Goal: Task Accomplishment & Management: Use online tool/utility

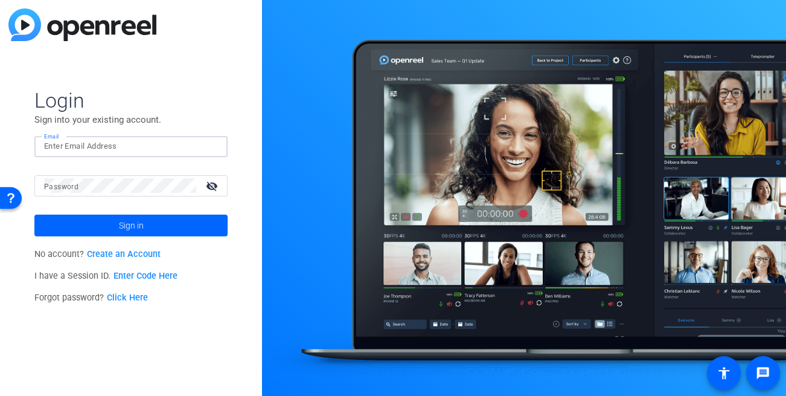
click at [54, 139] on input "Email" at bounding box center [131, 146] width 174 height 14
type input "[EMAIL_ADDRESS][DOMAIN_NAME]"
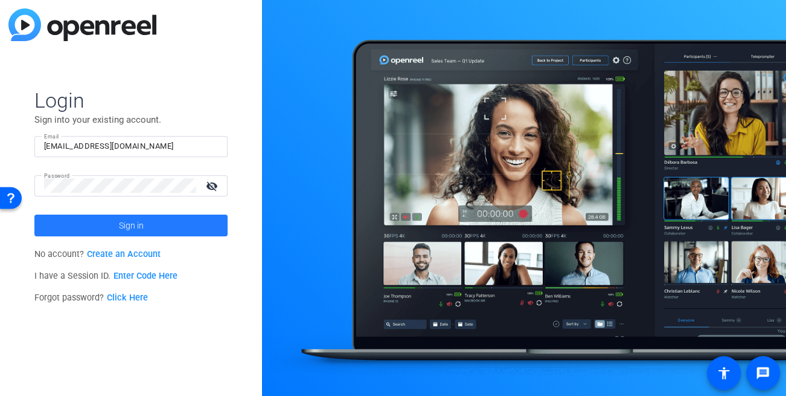
click at [126, 211] on span "Sign in" at bounding box center [131, 225] width 25 height 30
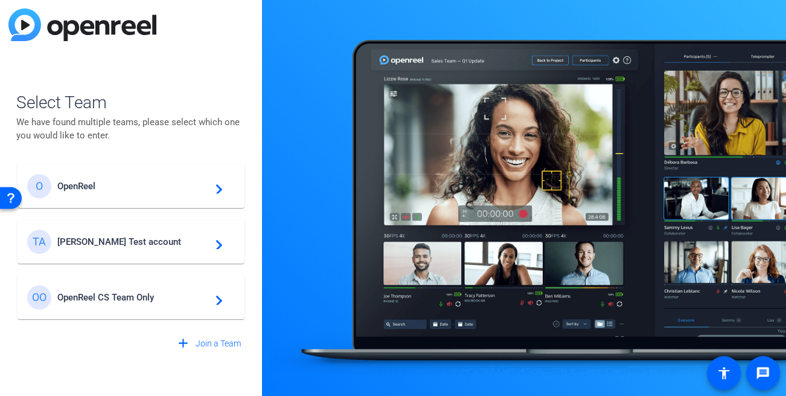
click at [109, 237] on span "Tim Test account" at bounding box center [132, 241] width 151 height 11
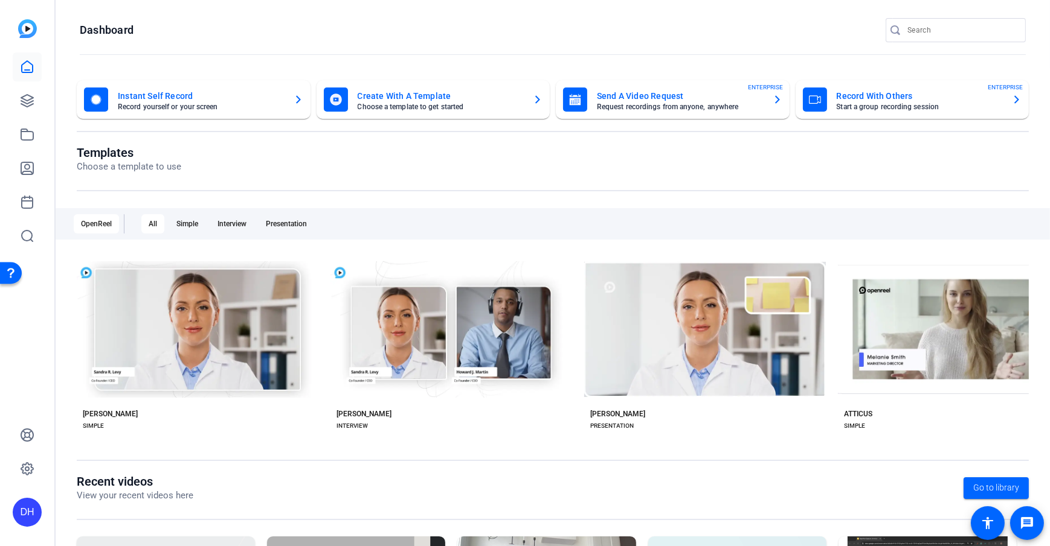
click at [30, 104] on icon at bounding box center [27, 101] width 14 height 14
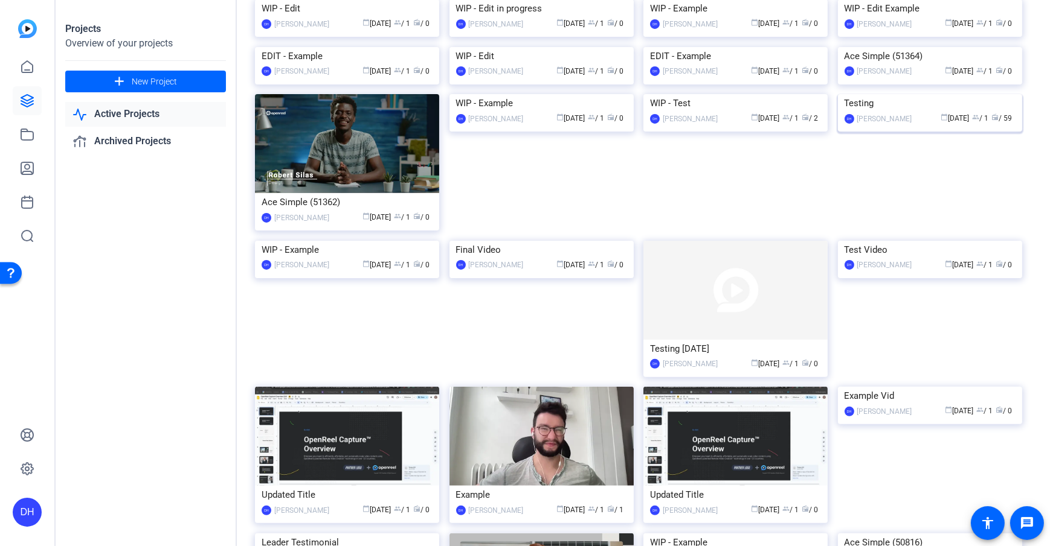
scroll to position [383, 0]
click at [786, 134] on mat-card-content "Testing DH Daniel Heiberger calendar_today Sep 09 group / 1 radio / 59" at bounding box center [930, 114] width 190 height 40
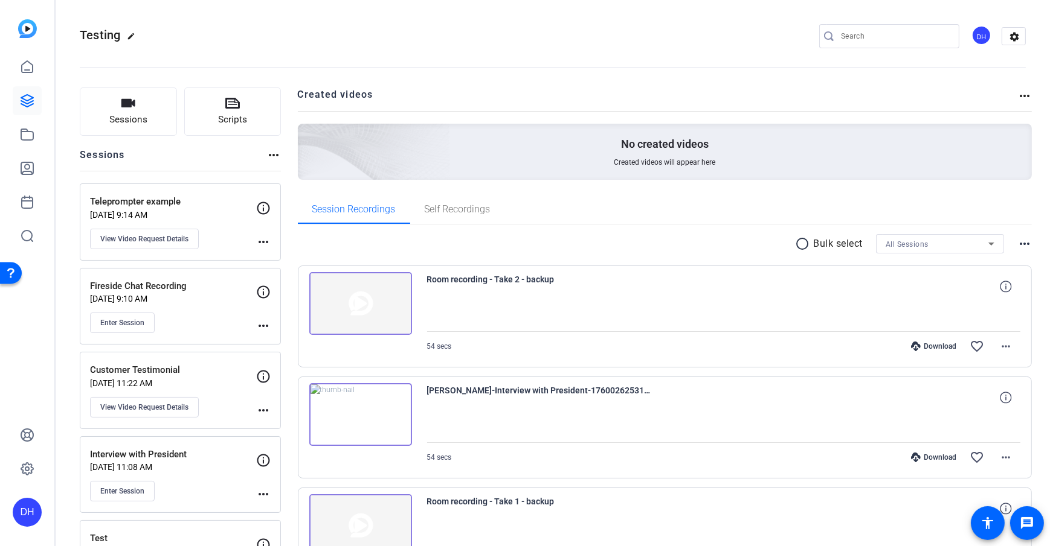
click at [356, 77] on openreel-divider-bar at bounding box center [553, 63] width 946 height 37
drag, startPoint x: 536, startPoint y: 86, endPoint x: 546, endPoint y: 83, distance: 10.5
click at [786, 40] on mat-icon "settings" at bounding box center [1014, 37] width 24 height 18
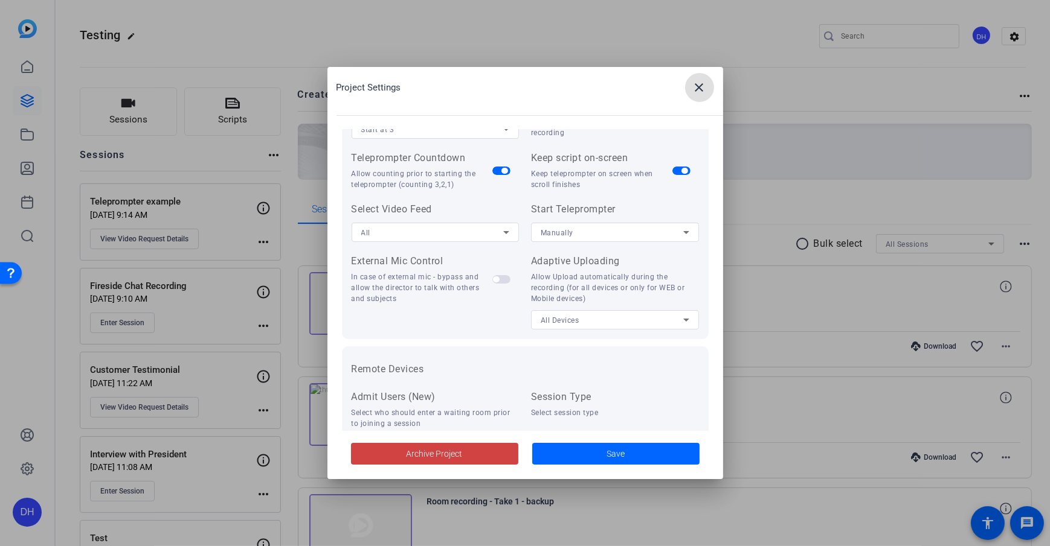
scroll to position [249, 0]
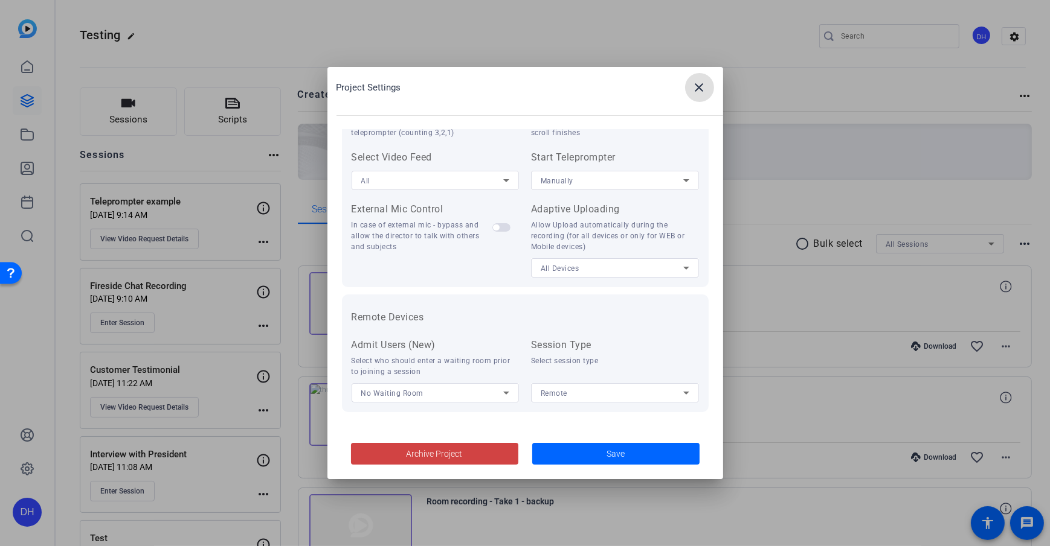
click at [531, 106] on h2 "Project Settings close" at bounding box center [525, 98] width 396 height 62
click at [496, 97] on div "Project Settings close" at bounding box center [529, 87] width 386 height 29
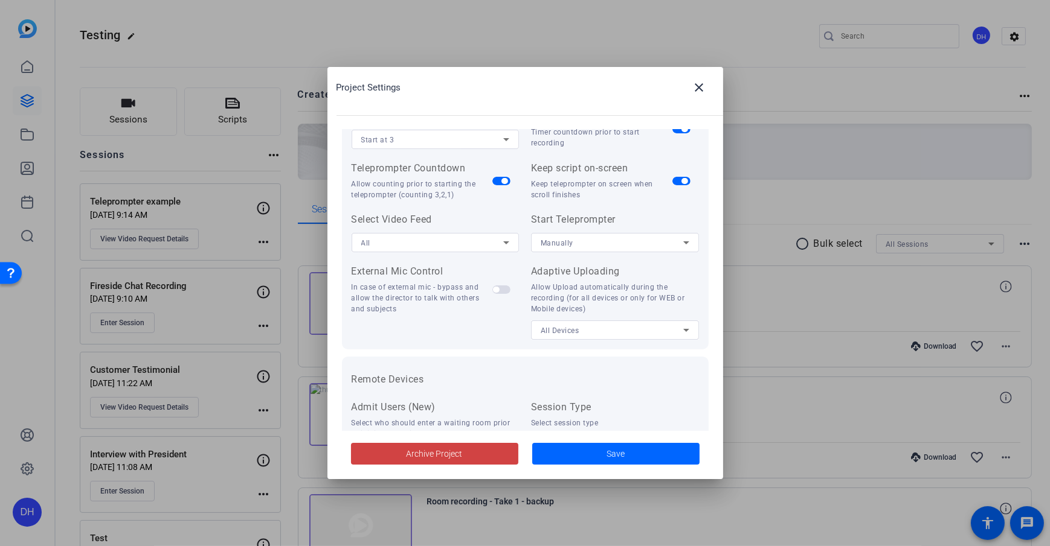
scroll to position [185, 0]
click at [638, 100] on div "Project Settings close" at bounding box center [529, 87] width 386 height 29
click at [558, 90] on div "Project Settings close" at bounding box center [529, 87] width 386 height 29
click at [707, 83] on span at bounding box center [699, 87] width 29 height 29
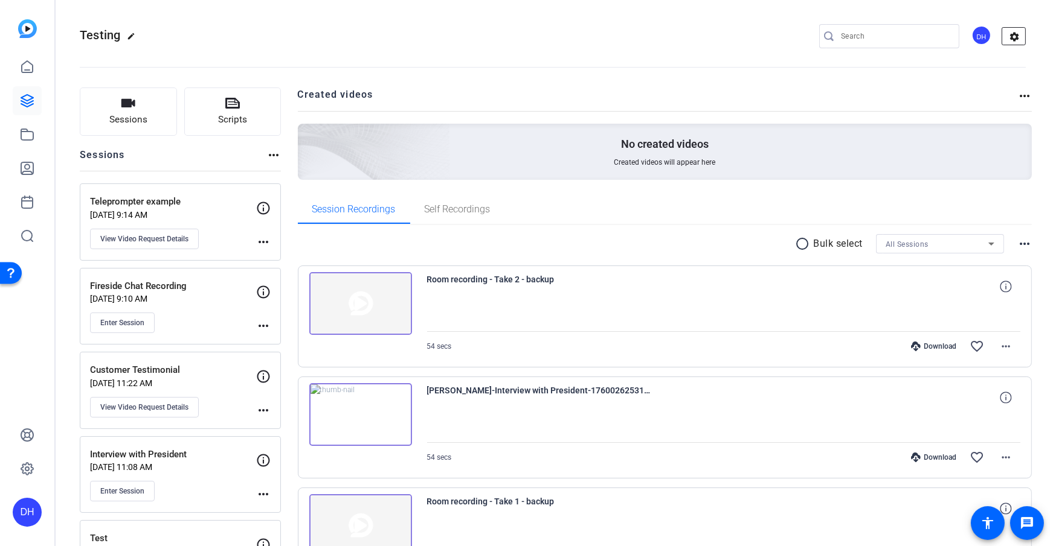
click at [786, 30] on mat-icon "settings" at bounding box center [1014, 37] width 24 height 18
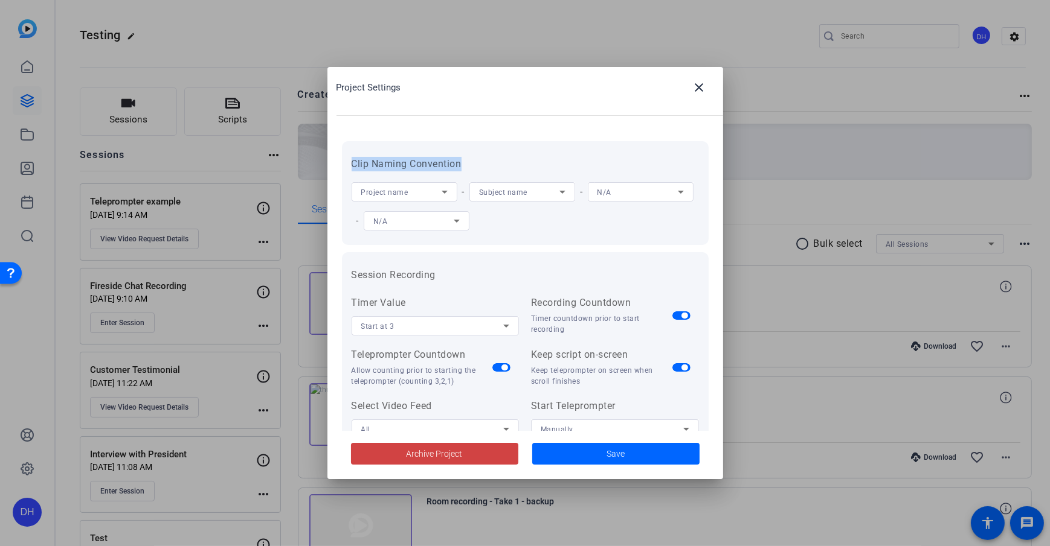
drag, startPoint x: 353, startPoint y: 163, endPoint x: 475, endPoint y: 161, distance: 122.0
click at [475, 161] on h3 "Clip Naming Convention" at bounding box center [524, 164] width 347 height 14
click at [458, 197] on div "Project name - Subject name - N/A - N/A" at bounding box center [524, 207] width 347 height 58
click at [443, 190] on icon at bounding box center [444, 192] width 14 height 14
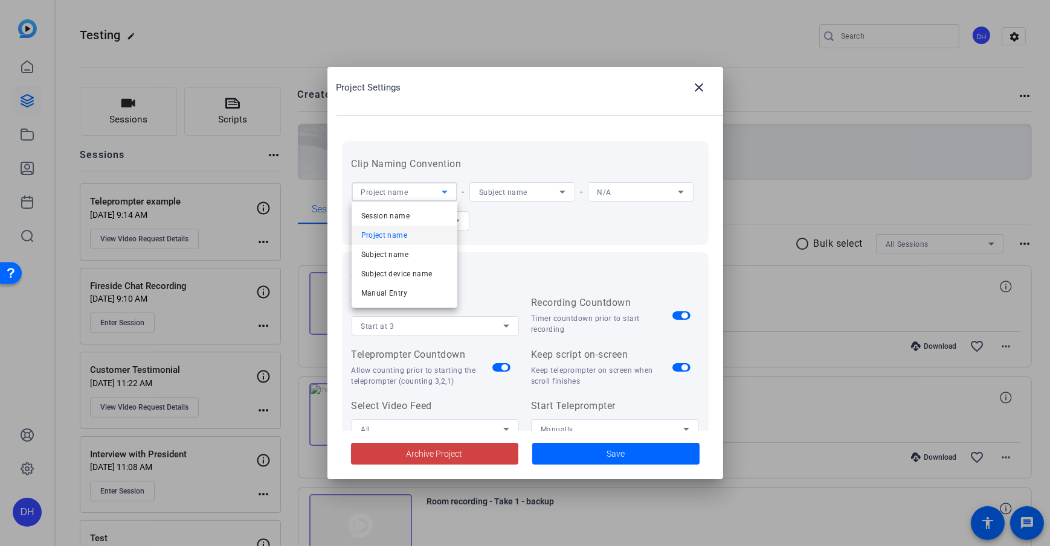
click at [498, 194] on div at bounding box center [525, 273] width 1050 height 546
click at [510, 192] on span "Subject name" at bounding box center [503, 192] width 48 height 8
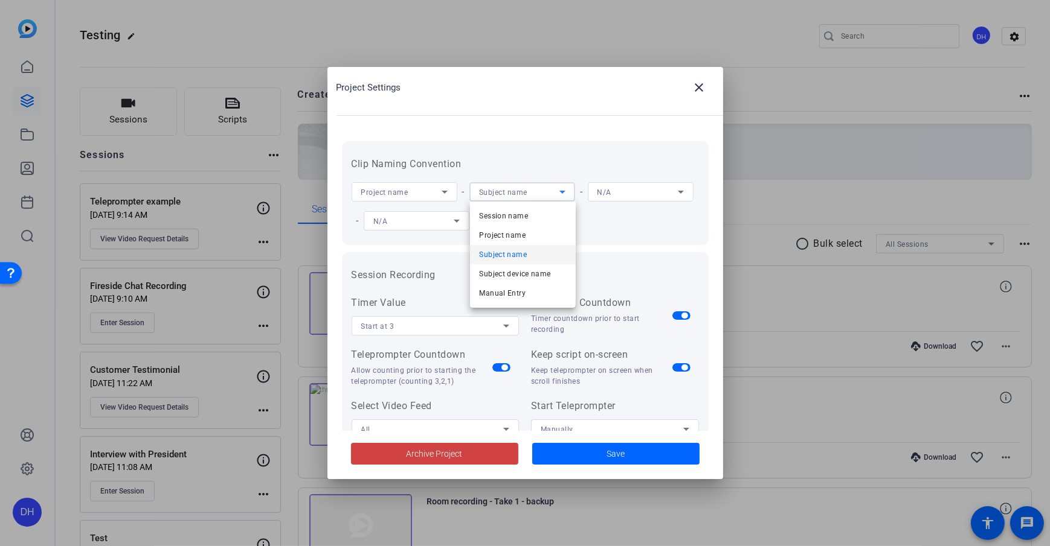
click at [445, 187] on div at bounding box center [525, 273] width 1050 height 546
click at [443, 188] on icon at bounding box center [444, 192] width 14 height 14
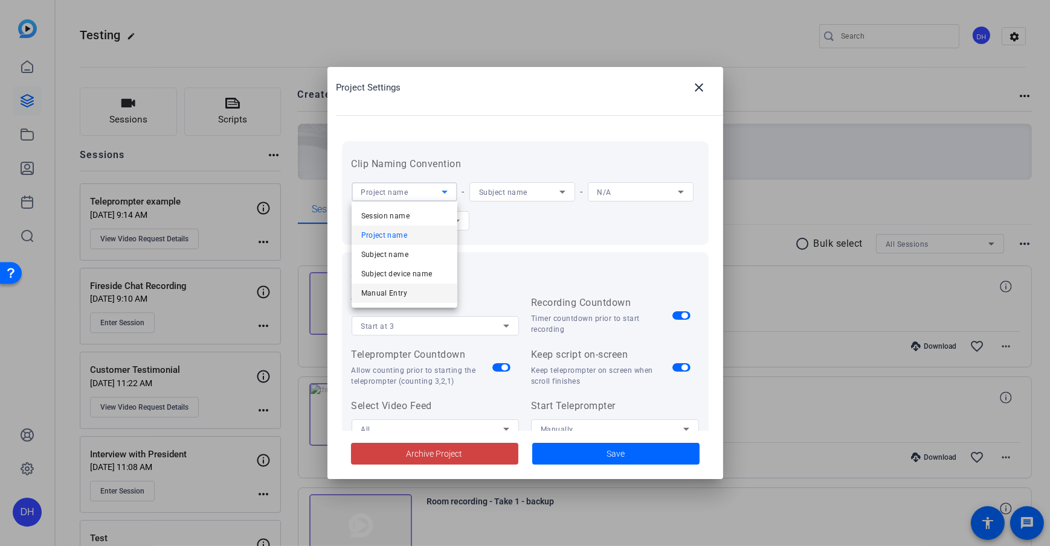
click at [403, 293] on span "Manual Entry" at bounding box center [384, 293] width 46 height 14
click at [417, 196] on div "Manual Entry" at bounding box center [401, 192] width 80 height 15
click at [408, 236] on mat-option "Project name" at bounding box center [404, 235] width 106 height 19
click at [643, 242] on div "Clip Naming Convention Project name - Subject name - N/A - N/A" at bounding box center [525, 193] width 367 height 104
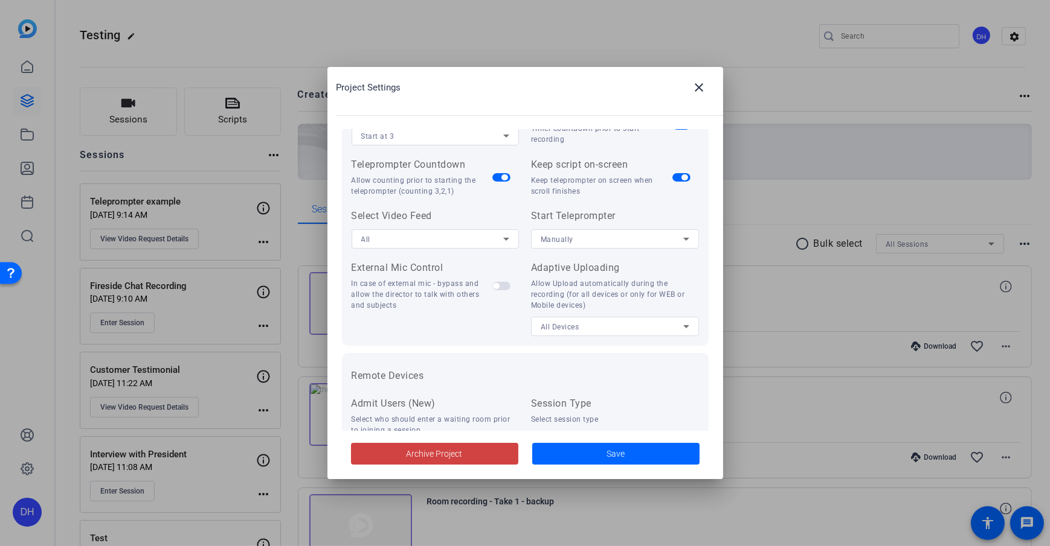
scroll to position [192, 0]
click at [679, 236] on icon at bounding box center [686, 237] width 14 height 14
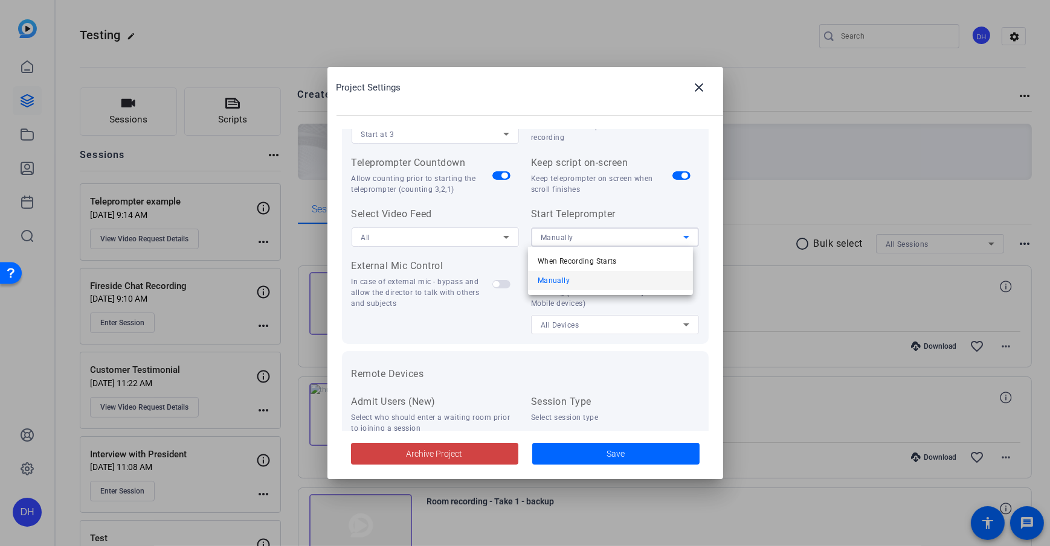
click at [659, 282] on mat-option "Manually" at bounding box center [610, 280] width 165 height 19
click at [604, 239] on div "Manually" at bounding box center [611, 237] width 143 height 15
click at [606, 279] on mat-option "Manually" at bounding box center [610, 280] width 165 height 19
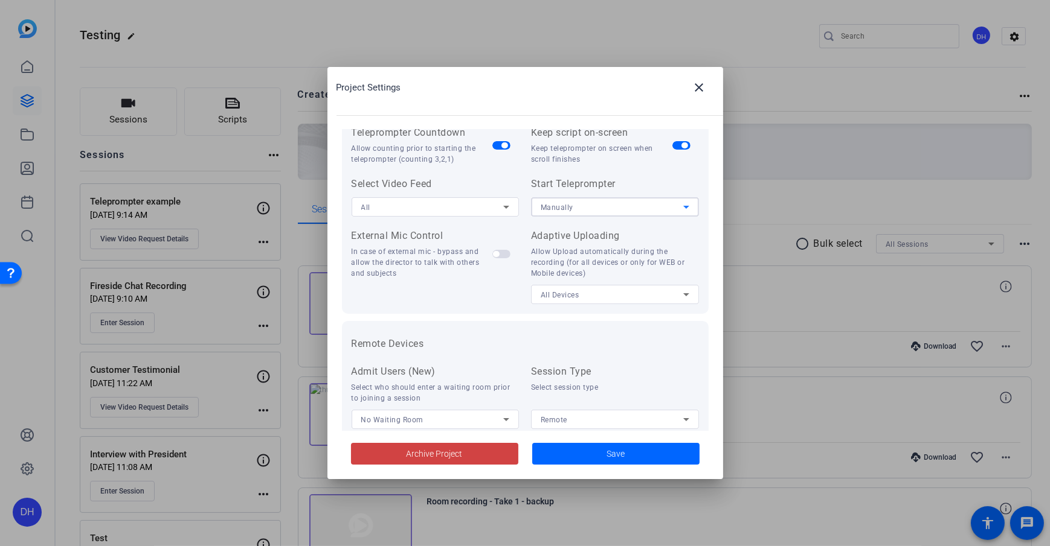
scroll to position [236, 0]
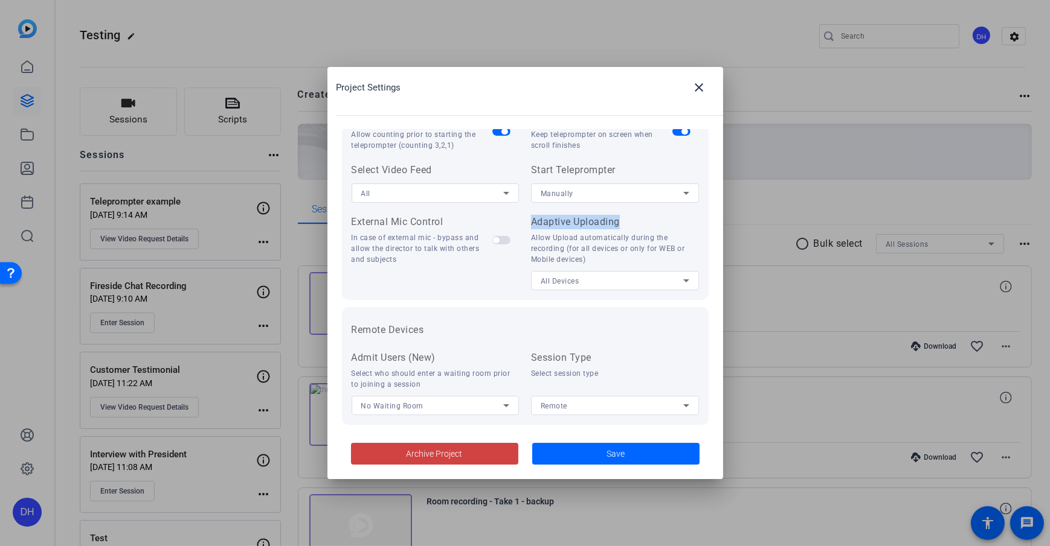
drag, startPoint x: 520, startPoint y: 226, endPoint x: 639, endPoint y: 223, distance: 119.0
click at [639, 223] on div "Timer Value Start at 3 Recording Countdown Timer countdown prior to start recor…" at bounding box center [524, 175] width 347 height 231
click at [596, 252] on div "Allow Upload automatically during the recording (for all devices or only for WE…" at bounding box center [615, 248] width 168 height 33
click at [684, 278] on icon at bounding box center [686, 281] width 14 height 14
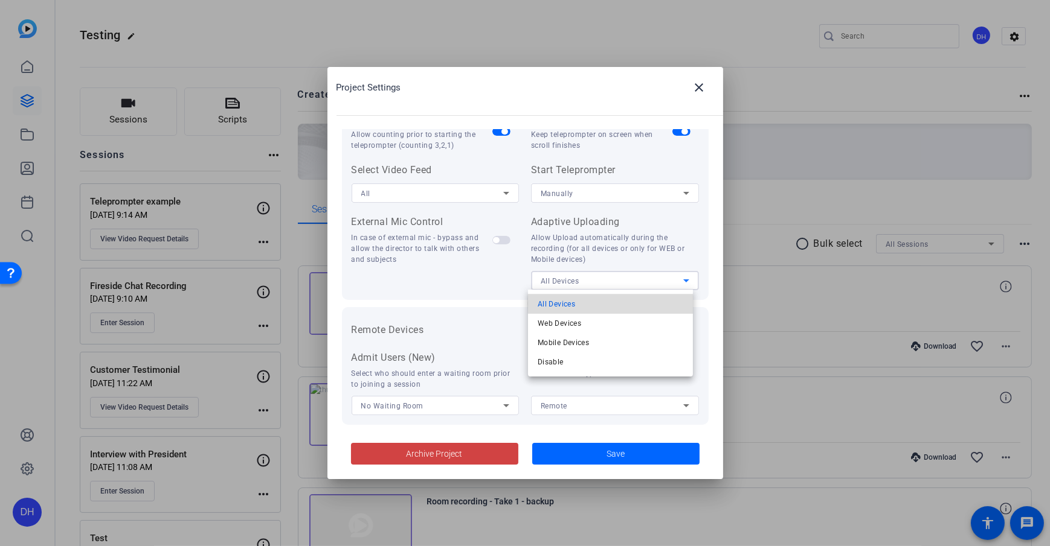
click at [627, 304] on mat-option "All Devices" at bounding box center [610, 304] width 165 height 19
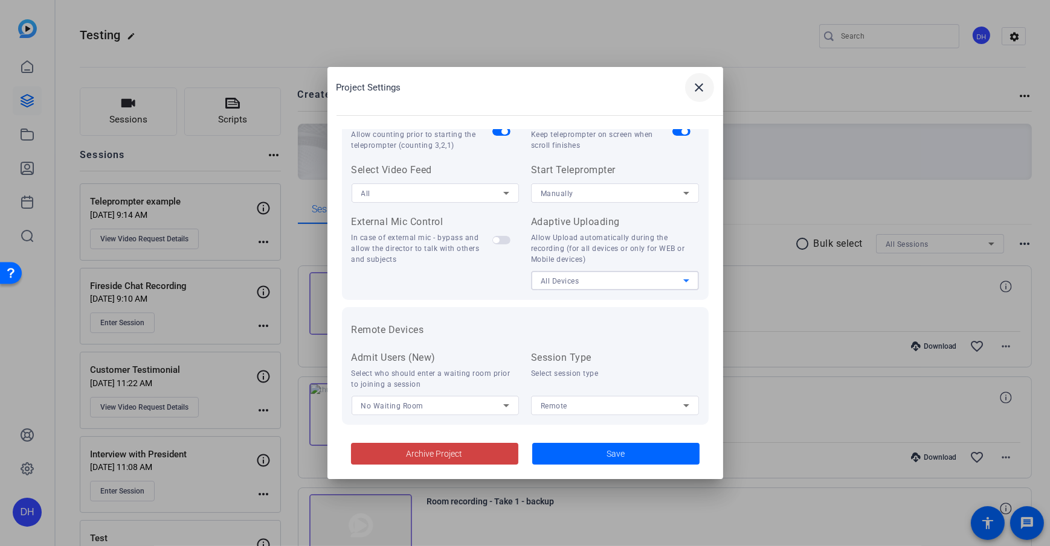
click at [693, 91] on mat-icon "close" at bounding box center [699, 87] width 14 height 14
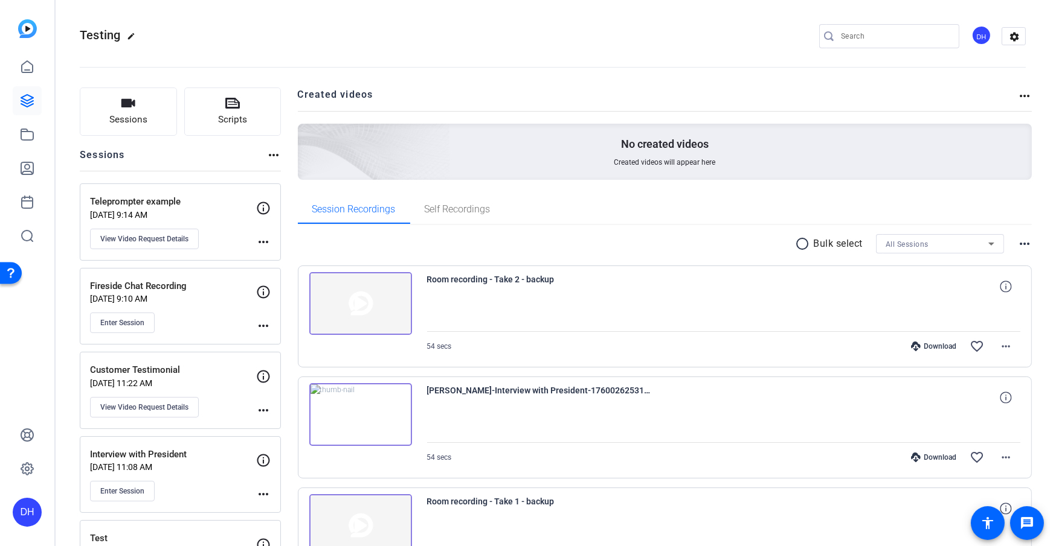
click at [30, 386] on div "DH" at bounding box center [27, 273] width 54 height 546
click at [24, 394] on icon at bounding box center [27, 469] width 14 height 14
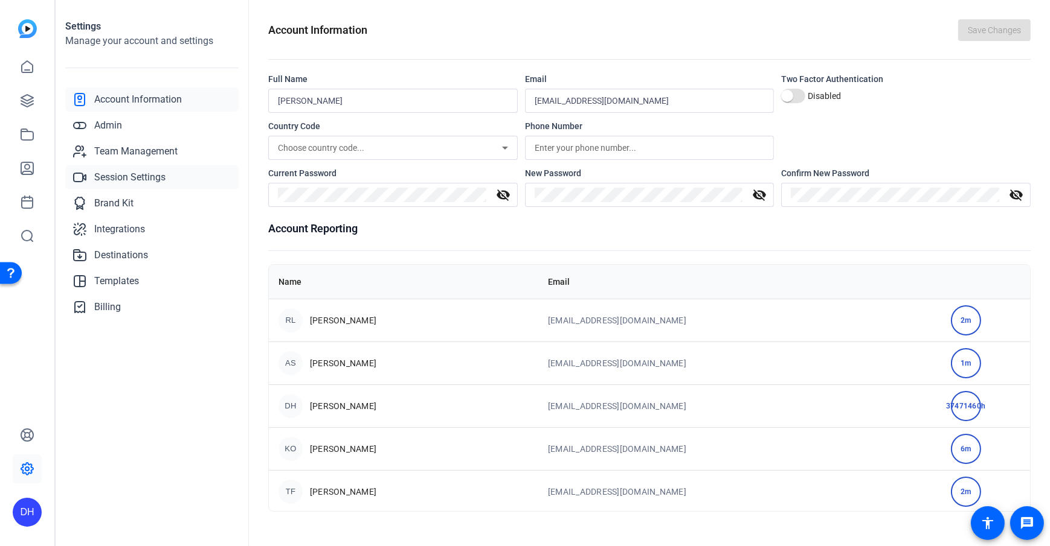
click at [164, 176] on span "Session Settings" at bounding box center [129, 177] width 71 height 14
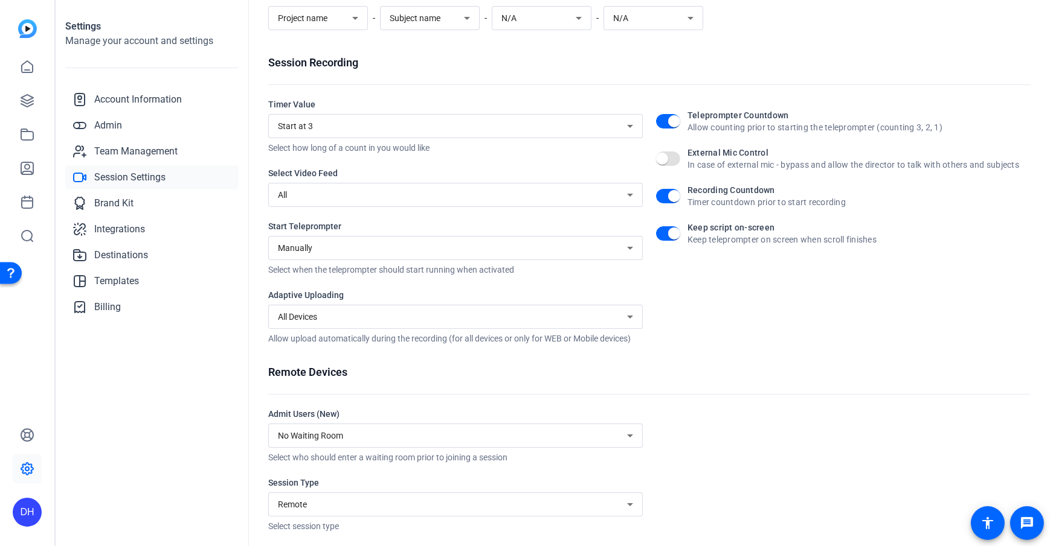
scroll to position [121, 0]
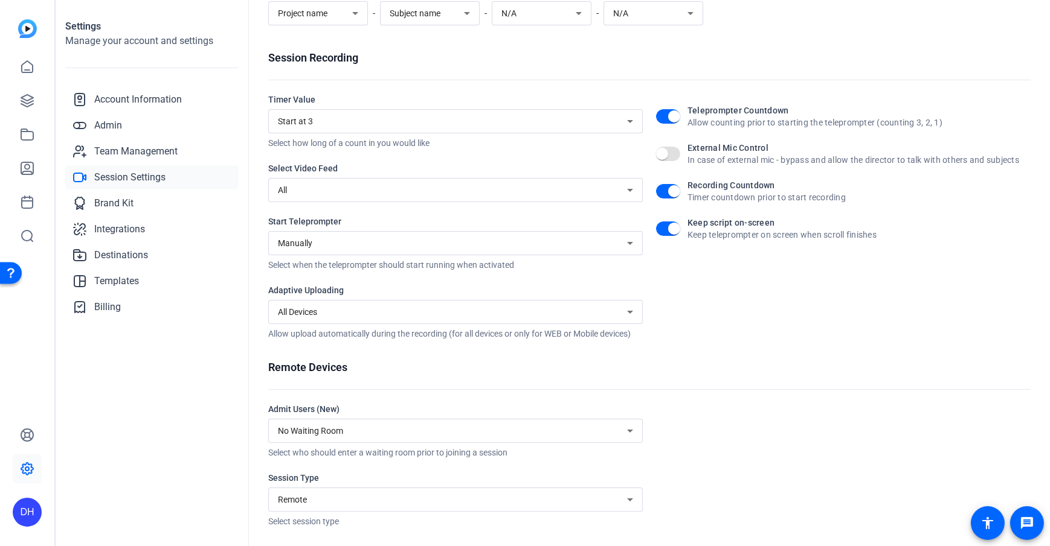
click at [633, 306] on icon at bounding box center [630, 312] width 14 height 14
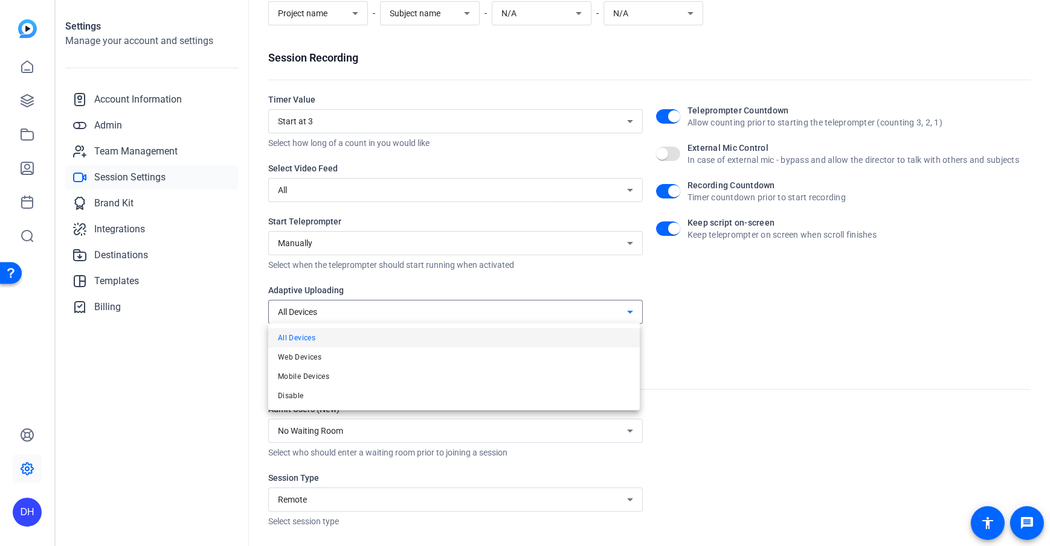
click at [310, 340] on span "All Devices" at bounding box center [296, 338] width 37 height 14
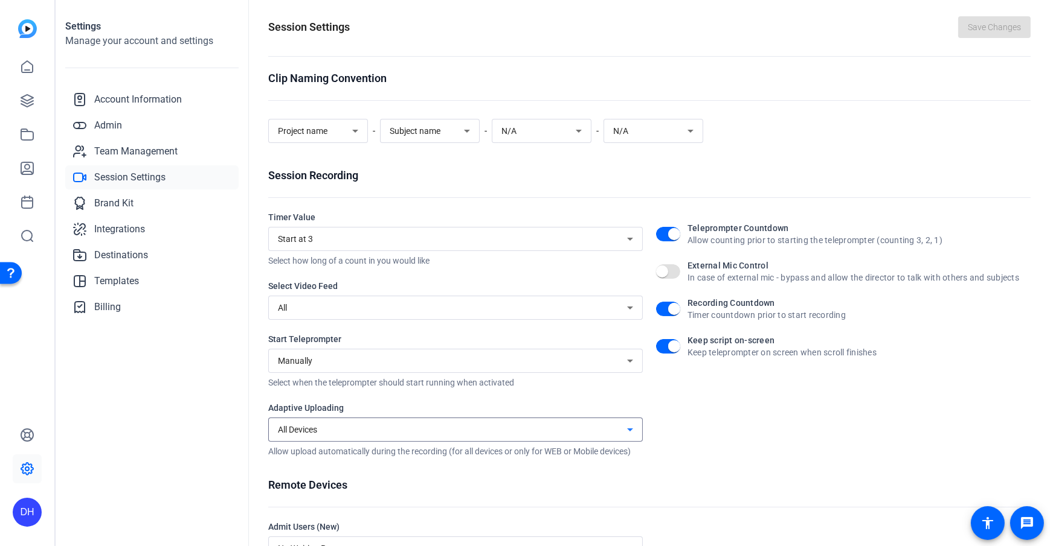
scroll to position [0, 0]
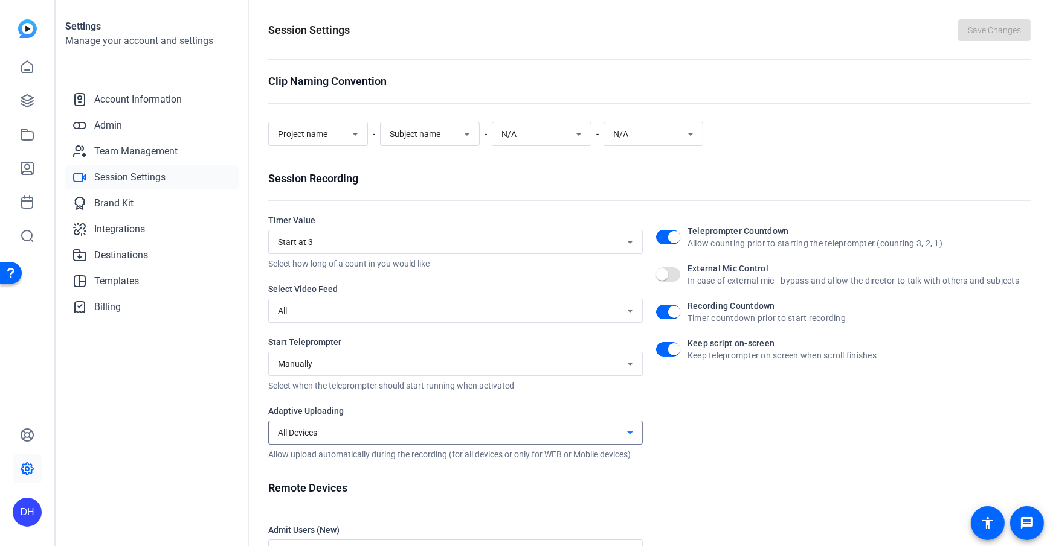
click at [786, 104] on div "Clip Naming Convention Project name - Subject name - N/A - N/A" at bounding box center [649, 112] width 762 height 78
click at [22, 97] on icon at bounding box center [27, 101] width 12 height 12
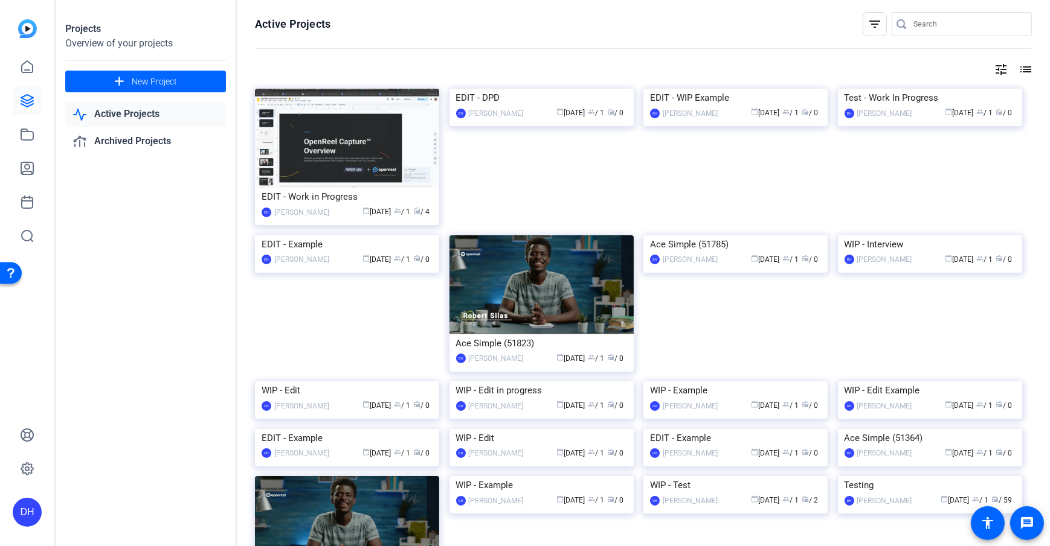
click at [241, 163] on div "Active Projects filter_list tune list EDIT - Work in Progress DH Daniel Heiberg…" at bounding box center [643, 273] width 813 height 546
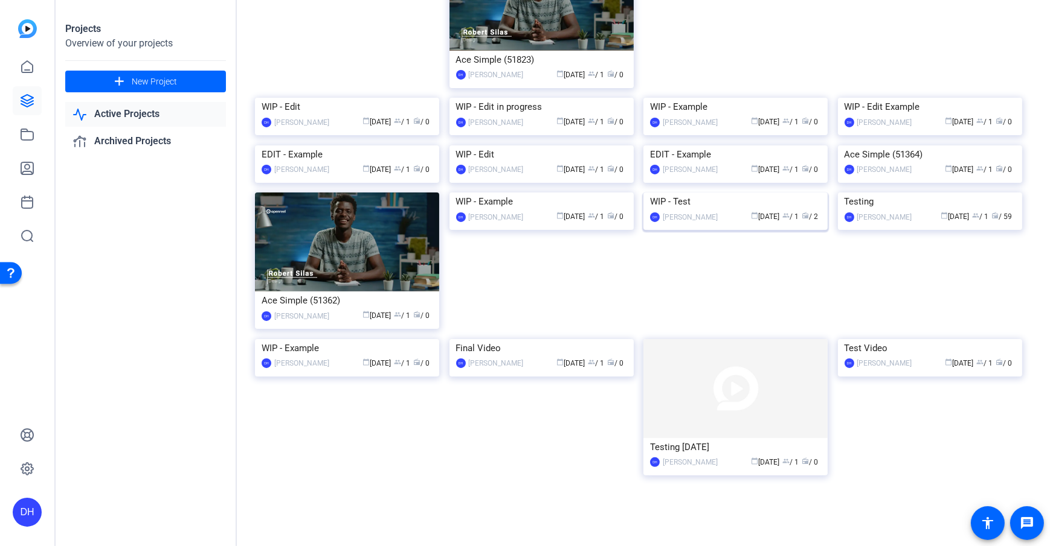
scroll to position [359, 0]
click at [786, 211] on div "Testing" at bounding box center [929, 202] width 171 height 18
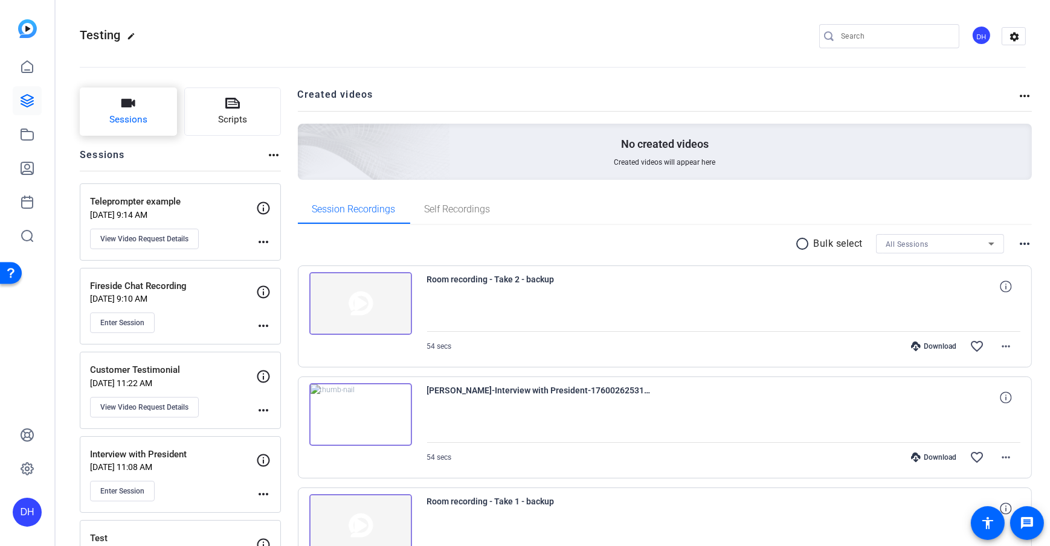
click at [110, 123] on span "Sessions" at bounding box center [128, 120] width 38 height 14
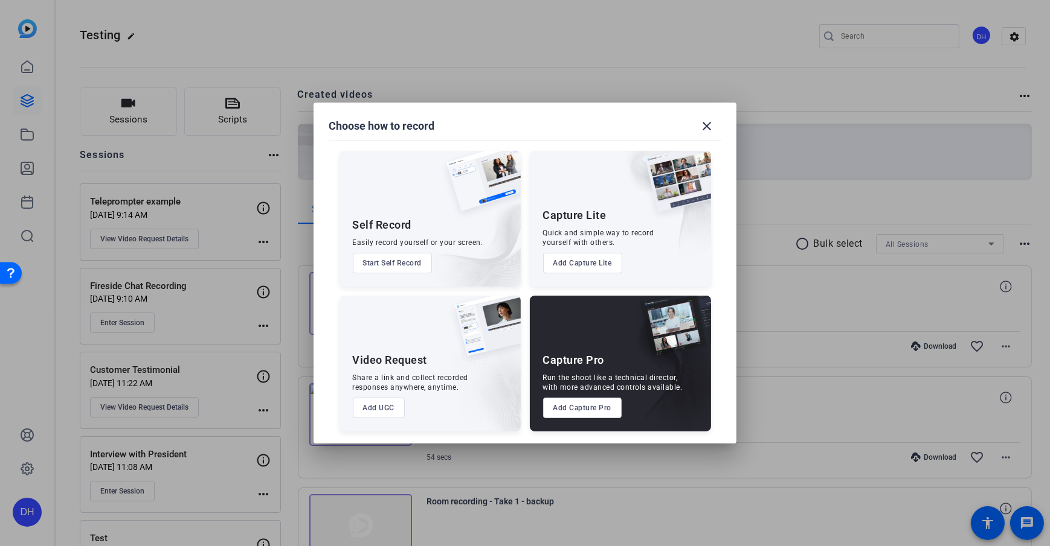
click at [561, 394] on button "Add Capture Pro" at bounding box center [582, 408] width 79 height 21
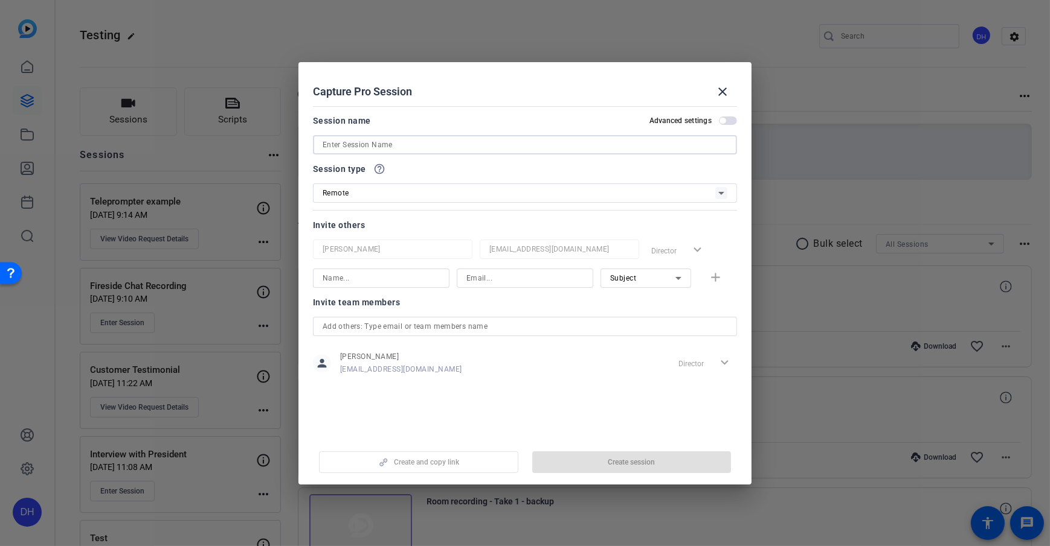
click at [374, 148] on input at bounding box center [524, 145] width 405 height 14
type input "Test"
drag, startPoint x: 405, startPoint y: 78, endPoint x: 597, endPoint y: 201, distance: 228.1
click at [405, 78] on div "Capture Pro Session close" at bounding box center [525, 91] width 424 height 29
click at [613, 394] on span "button" at bounding box center [631, 462] width 199 height 29
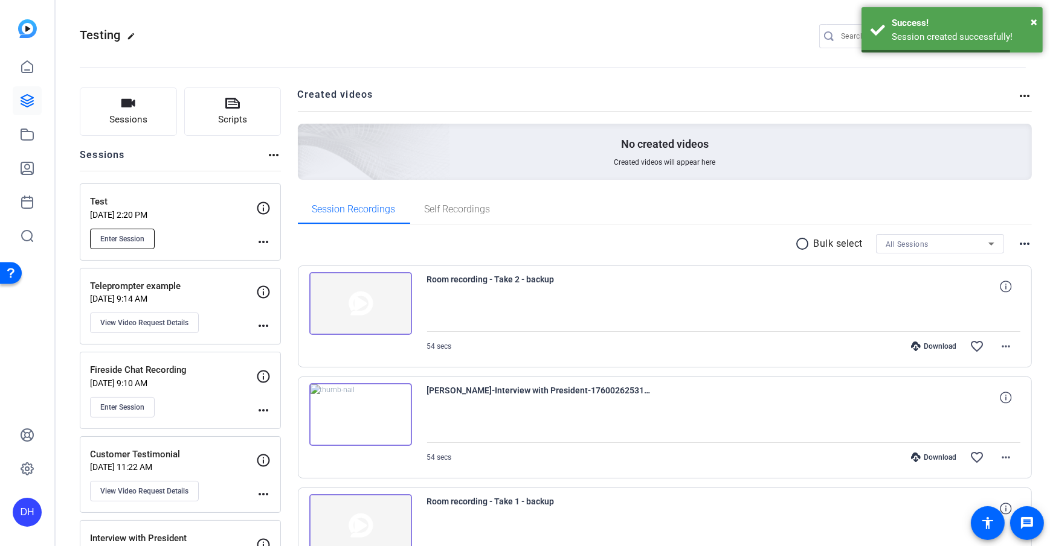
click at [127, 246] on button "Enter Session" at bounding box center [122, 239] width 65 height 21
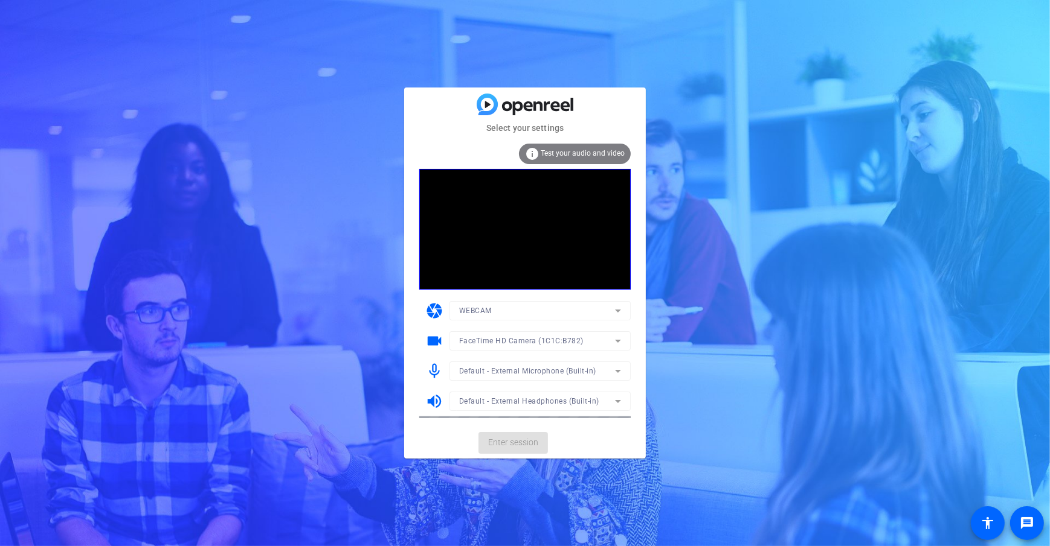
click at [601, 438] on mat-card-actions "Enter session" at bounding box center [525, 443] width 242 height 31
click at [533, 444] on span "Enter session" at bounding box center [513, 443] width 50 height 13
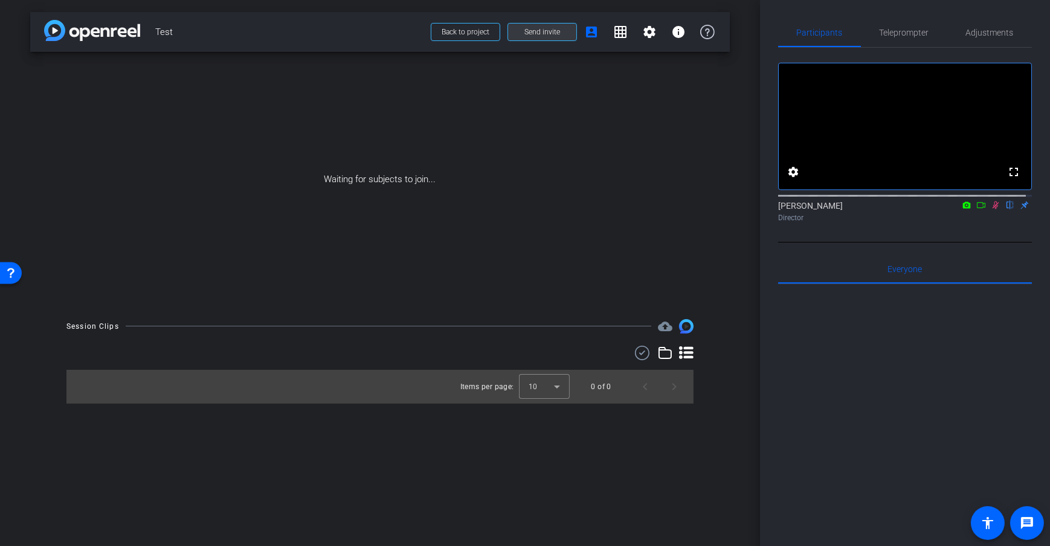
click at [550, 42] on span at bounding box center [542, 32] width 68 height 29
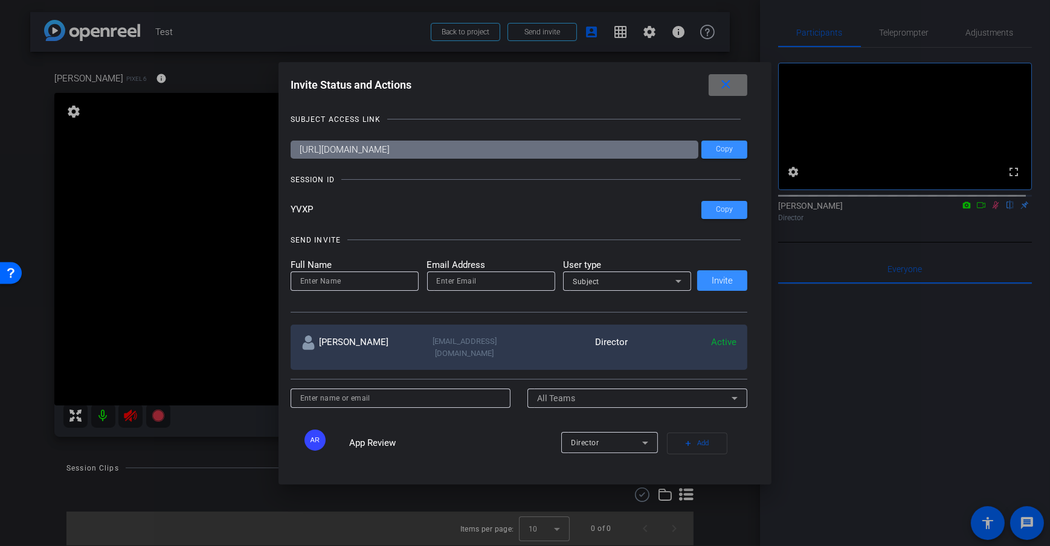
click at [731, 87] on mat-icon "close" at bounding box center [725, 84] width 15 height 15
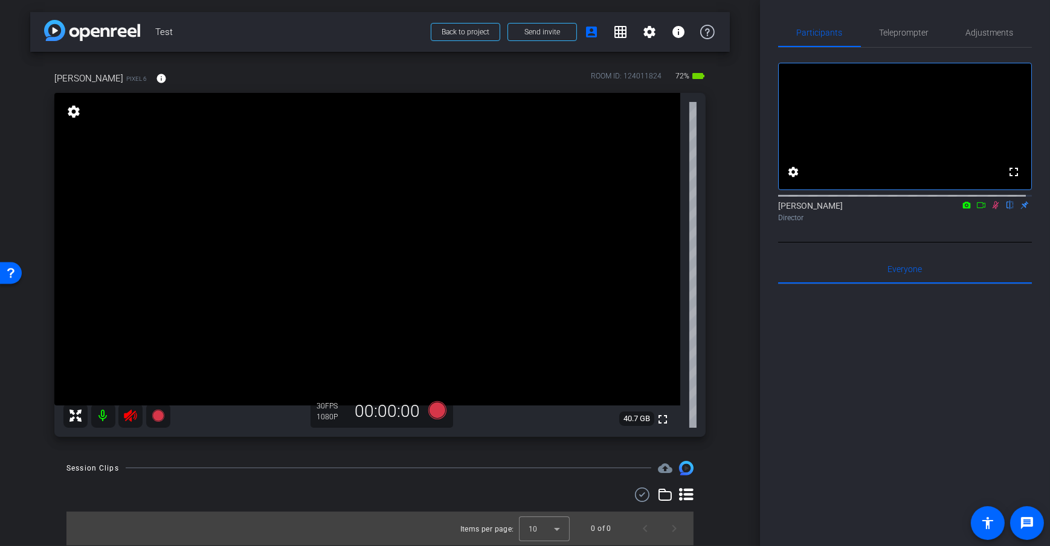
click at [103, 418] on mat-icon at bounding box center [103, 416] width 24 height 24
click at [747, 288] on div "arrow_back Test Back to project Send invite account_box grid_on settings info […" at bounding box center [380, 273] width 760 height 546
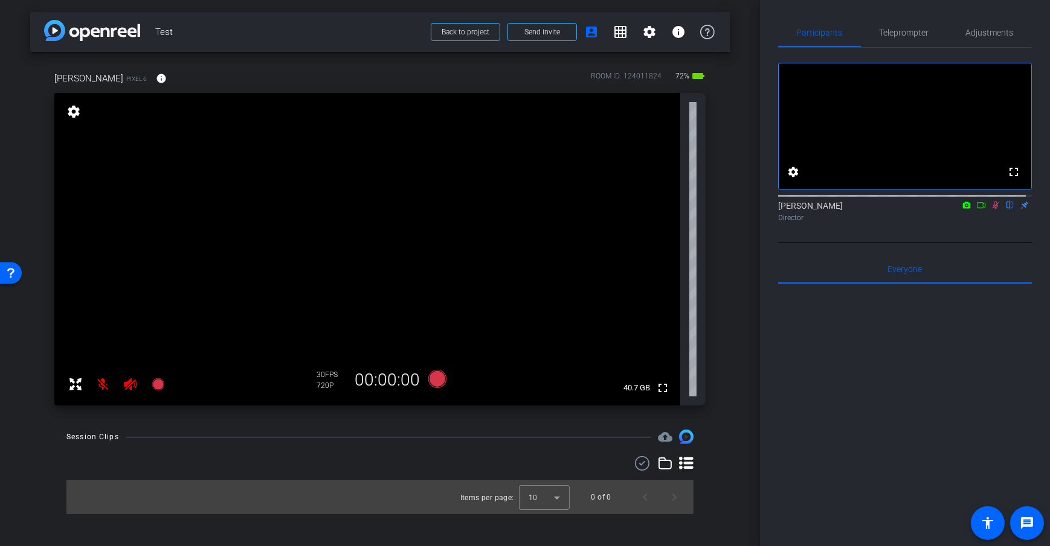
click at [725, 199] on div "[PERSON_NAME] Pixel 6 info ROOM ID: 124011824 72% battery_std fullscreen settin…" at bounding box center [379, 235] width 699 height 366
click at [976, 210] on icon at bounding box center [981, 205] width 10 height 8
click at [741, 168] on div "arrow_back Test Back to project Send invite account_box grid_on settings info […" at bounding box center [380, 273] width 760 height 546
click at [981, 39] on span "Adjustments" at bounding box center [990, 32] width 48 height 29
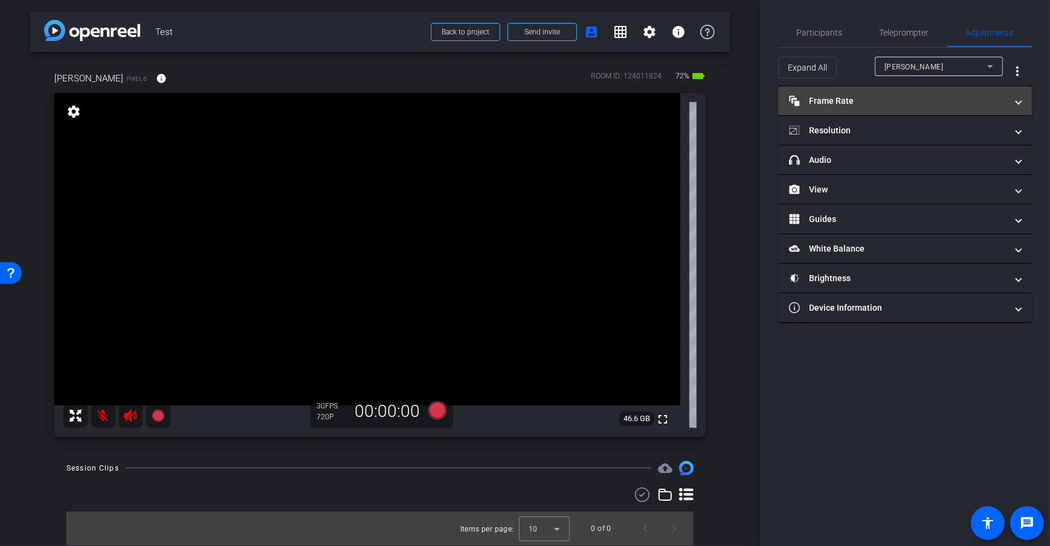
click at [874, 96] on mat-panel-title "Frame Rate Frame Rate" at bounding box center [897, 101] width 217 height 13
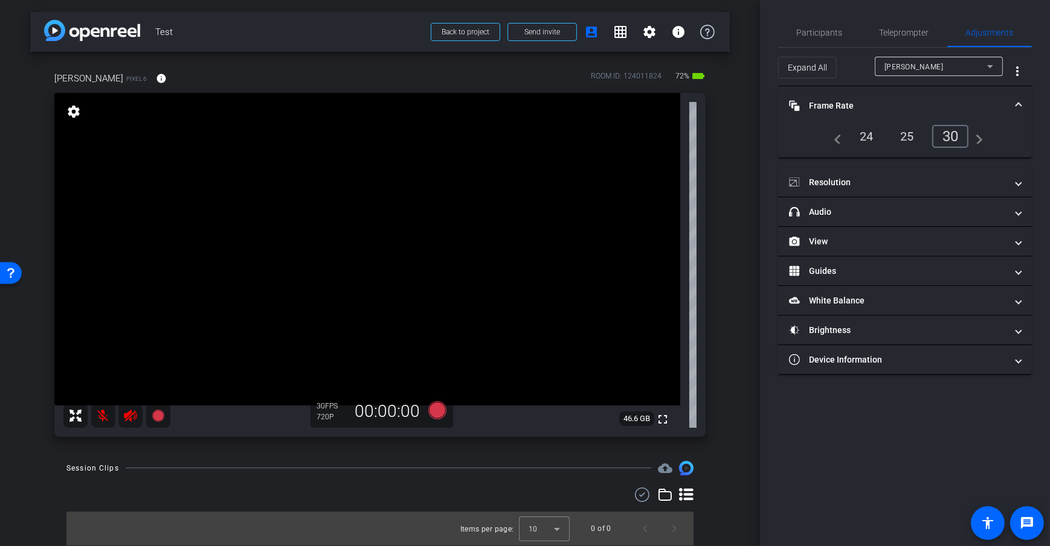
drag, startPoint x: 894, startPoint y: 184, endPoint x: 903, endPoint y: 222, distance: 39.3
click at [894, 184] on mat-panel-title "Resolution" at bounding box center [897, 182] width 217 height 13
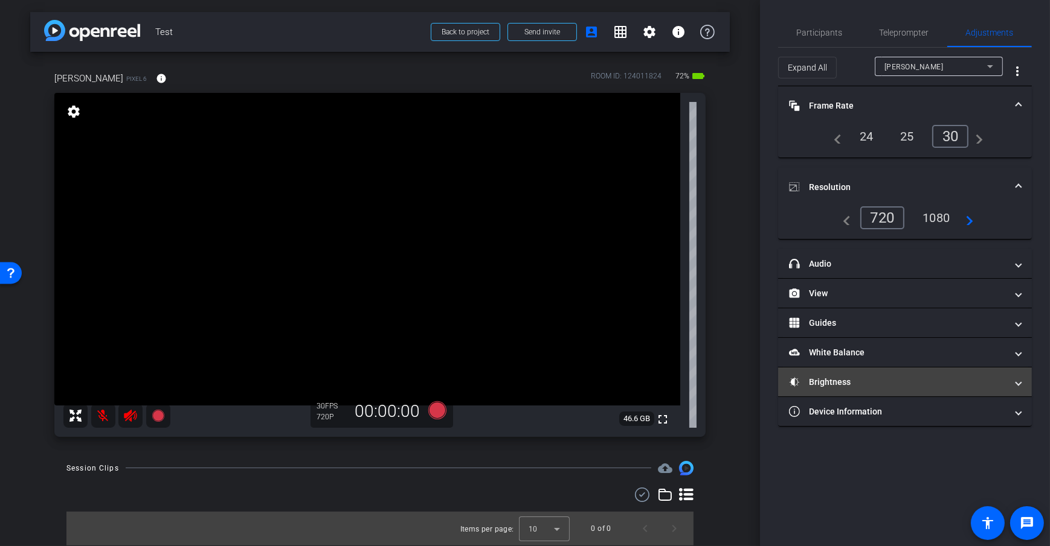
click at [926, 386] on mat-panel-title "Brightness" at bounding box center [897, 382] width 217 height 13
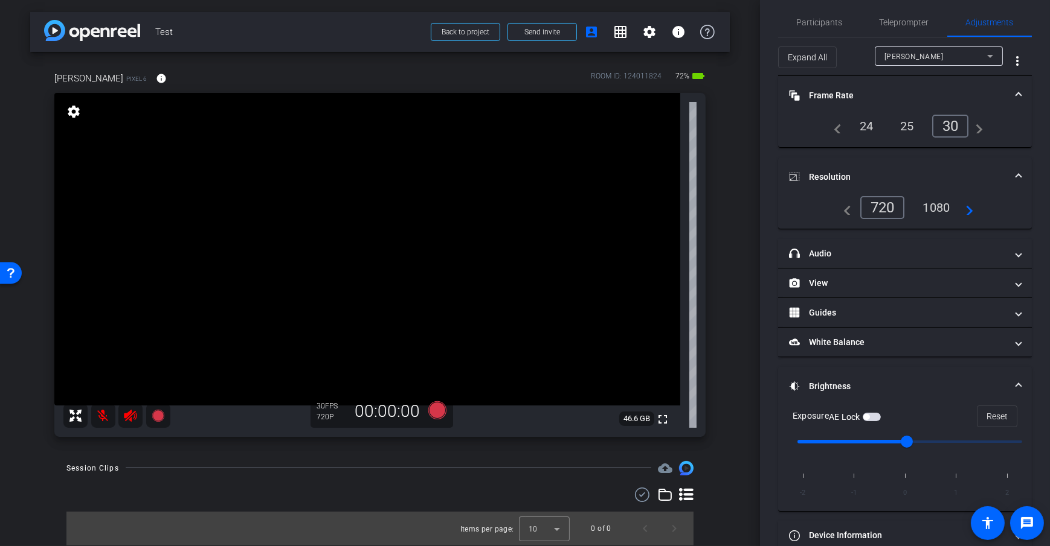
scroll to position [31, 0]
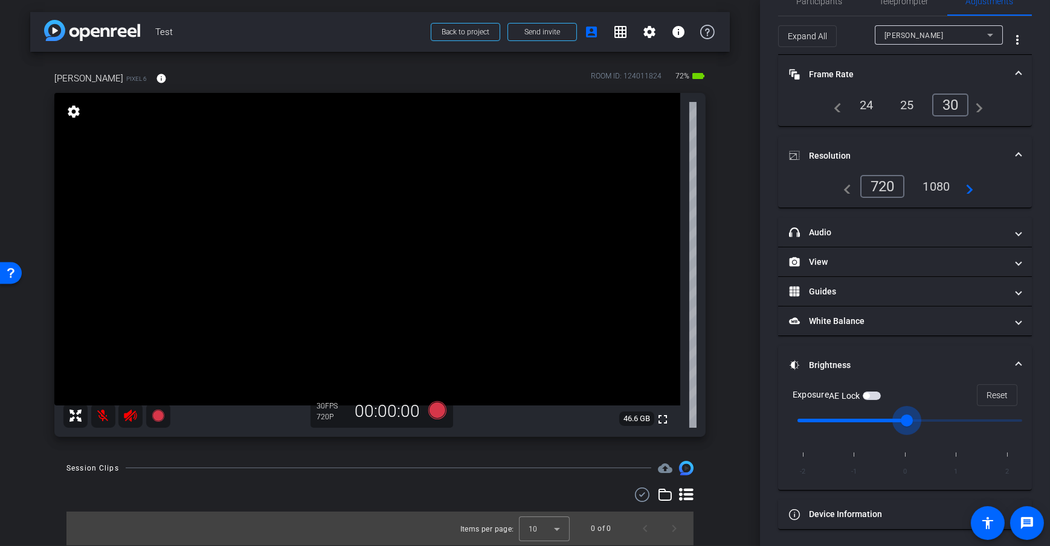
drag, startPoint x: 906, startPoint y: 422, endPoint x: 848, endPoint y: 434, distance: 59.1
click at [848, 434] on input "range" at bounding box center [909, 421] width 250 height 27
drag, startPoint x: 847, startPoint y: 420, endPoint x: 960, endPoint y: 423, distance: 113.0
click at [960, 423] on input "range" at bounding box center [909, 421] width 250 height 27
drag, startPoint x: 958, startPoint y: 421, endPoint x: 918, endPoint y: 425, distance: 40.6
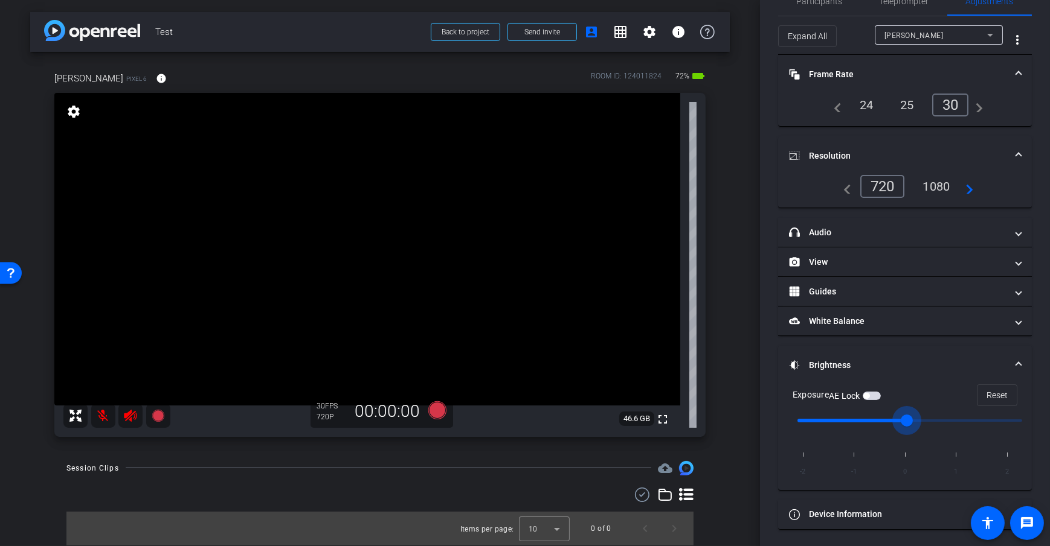
type input "0"
click at [918, 425] on input "range" at bounding box center [909, 421] width 250 height 27
click at [734, 211] on div "arrow_back Test Back to project Send invite account_box grid_on settings info […" at bounding box center [380, 273] width 760 height 546
click at [871, 392] on span "button" at bounding box center [871, 396] width 18 height 8
click at [746, 284] on div "arrow_back Test Back to project Send invite account_box grid_on settings info […" at bounding box center [380, 273] width 760 height 546
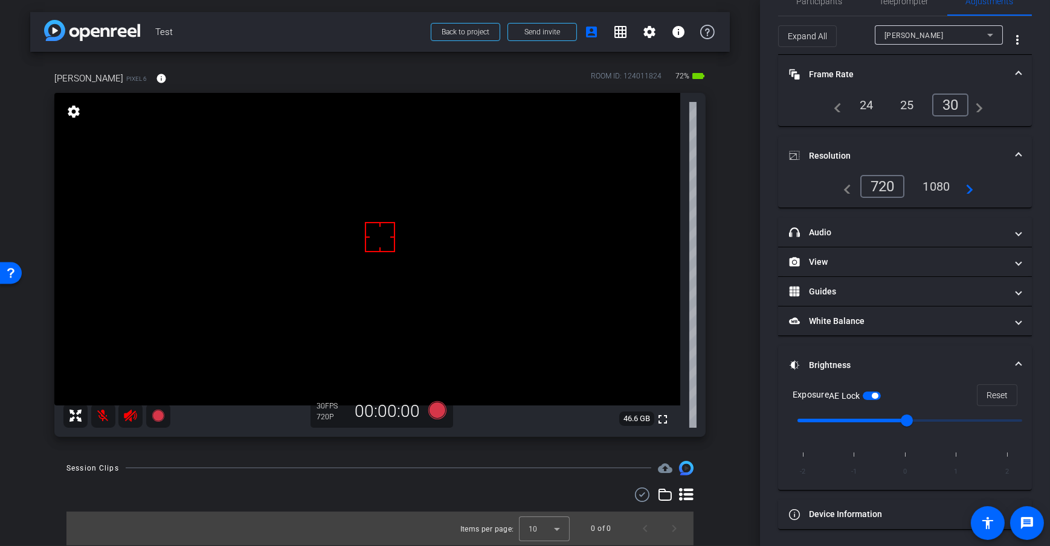
click at [748, 282] on div "arrow_back Test Back to project Send invite account_box grid_on settings info […" at bounding box center [380, 273] width 760 height 546
click at [879, 395] on span "button" at bounding box center [871, 396] width 18 height 8
click at [747, 283] on div "arrow_back Test Back to project Send invite account_box grid_on settings info […" at bounding box center [380, 273] width 760 height 546
click at [880, 395] on span "button" at bounding box center [871, 396] width 18 height 8
click at [720, 268] on div "[PERSON_NAME] 6 info ROOM ID: 124011824 72% battery_std fullscreen settings 46.…" at bounding box center [379, 250] width 699 height 397
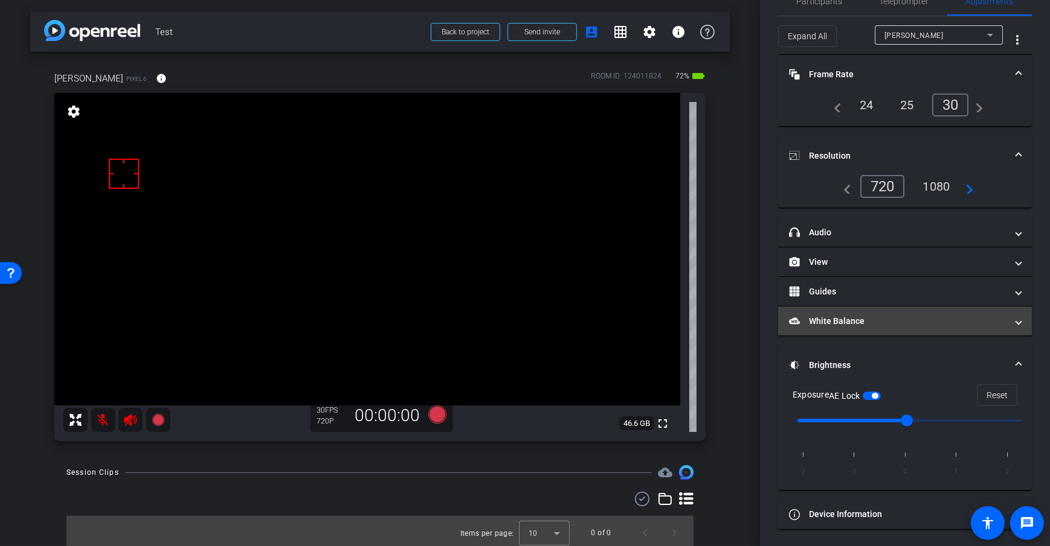
click at [898, 317] on mat-panel-title "White Balance White Balance" at bounding box center [897, 321] width 217 height 13
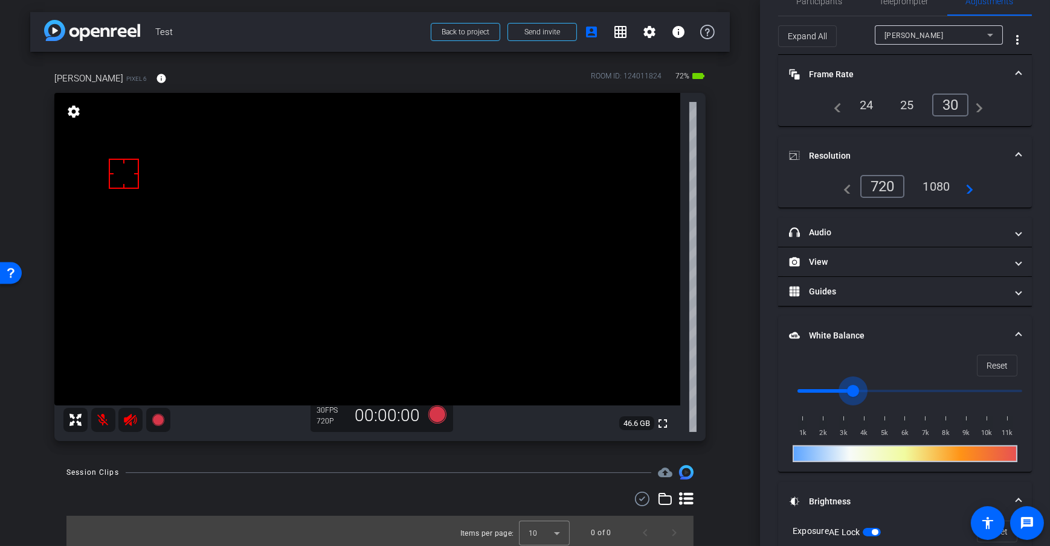
drag, startPoint x: 807, startPoint y: 393, endPoint x: 888, endPoint y: 393, distance: 81.5
click at [888, 393] on input "range" at bounding box center [909, 391] width 250 height 27
drag, startPoint x: 889, startPoint y: 389, endPoint x: 825, endPoint y: 389, distance: 64.0
click at [825, 389] on input "range" at bounding box center [909, 391] width 250 height 27
drag, startPoint x: 836, startPoint y: 387, endPoint x: 877, endPoint y: 380, distance: 41.6
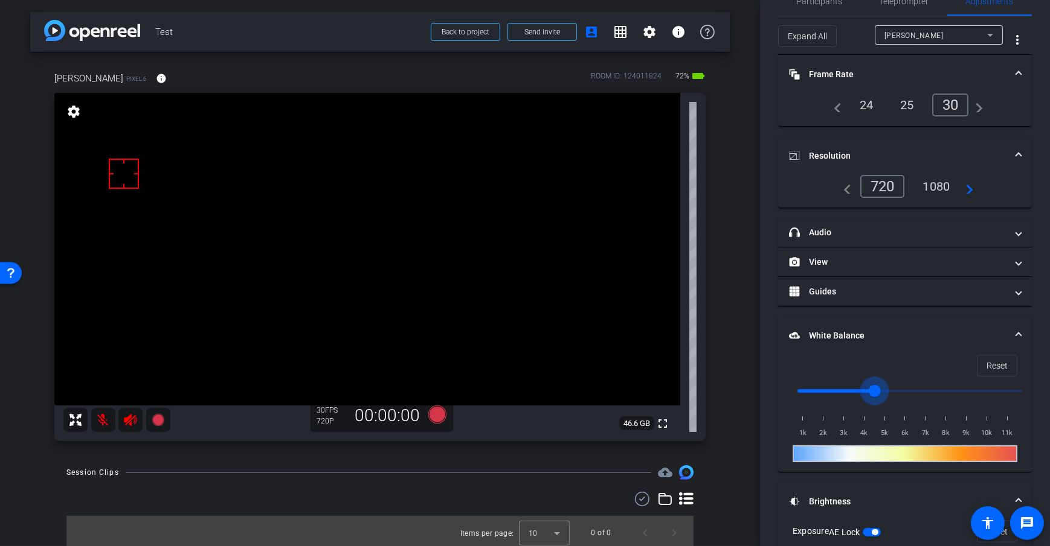
click at [877, 380] on input "range" at bounding box center [909, 391] width 250 height 27
drag, startPoint x: 876, startPoint y: 382, endPoint x: 901, endPoint y: 382, distance: 24.8
click at [901, 382] on input "range" at bounding box center [909, 391] width 250 height 27
click at [1005, 368] on span at bounding box center [996, 365] width 39 height 29
type input "1000"
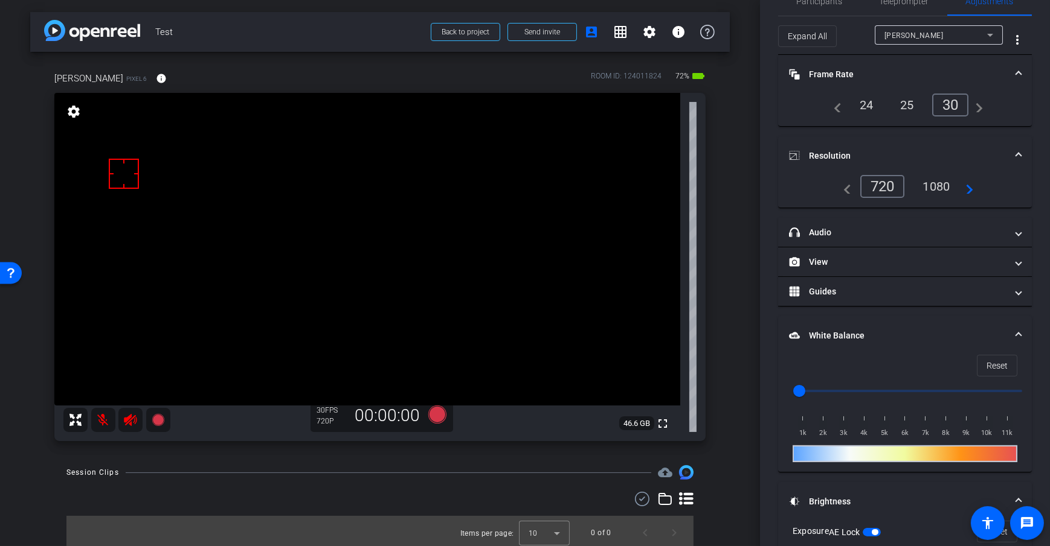
click at [731, 336] on div "arrow_back Test Back to project Send invite account_box grid_on settings info […" at bounding box center [380, 273] width 760 height 546
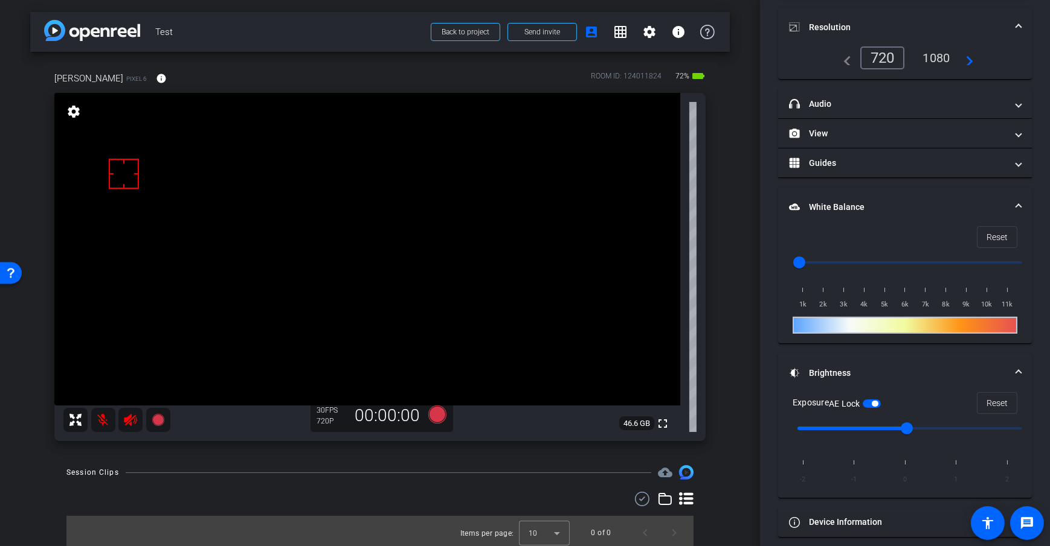
scroll to position [168, 0]
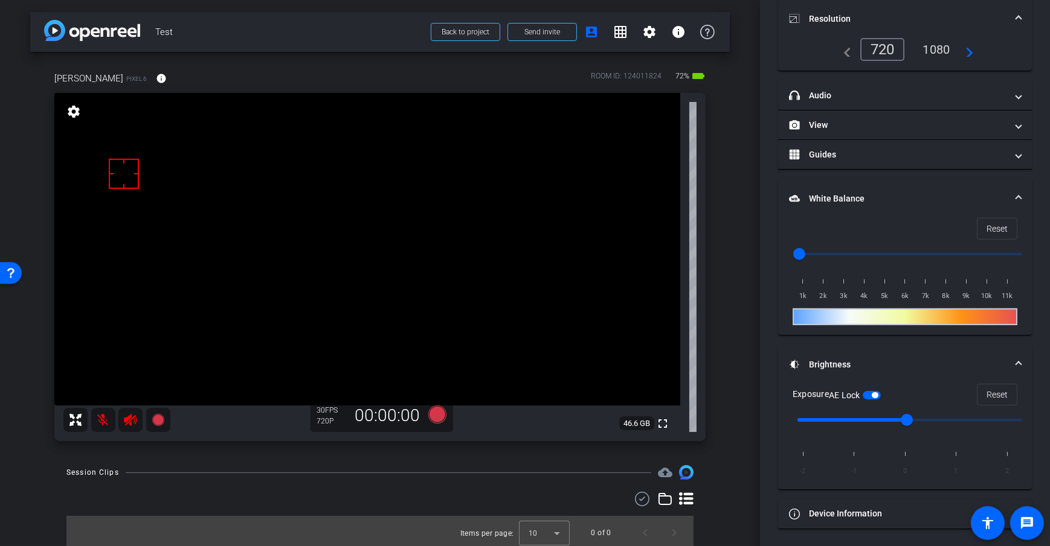
click at [736, 298] on div "arrow_back Test Back to project Send invite account_box grid_on settings info […" at bounding box center [380, 273] width 760 height 546
click at [830, 129] on mat-panel-title "View" at bounding box center [897, 125] width 217 height 13
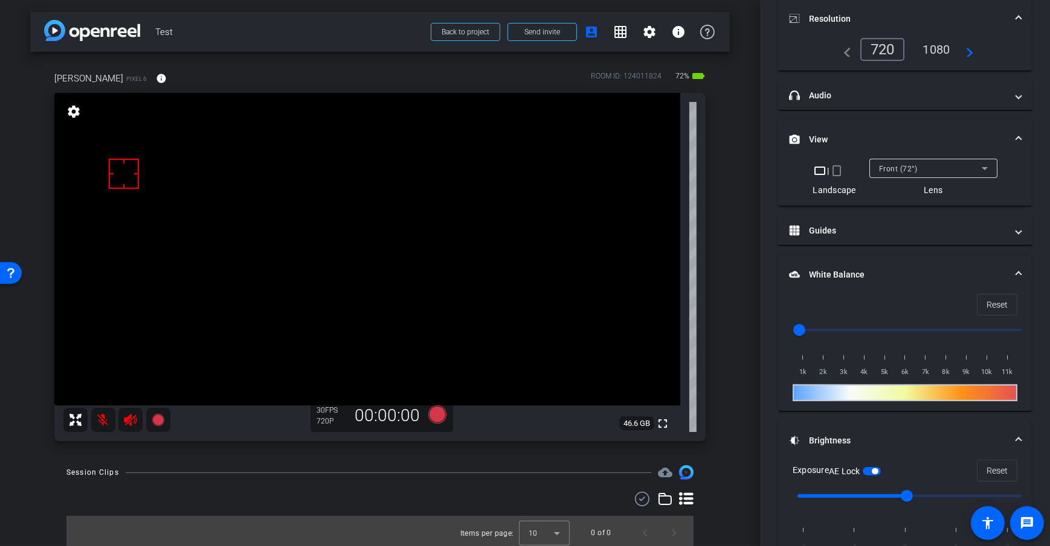
click at [745, 293] on div "arrow_back Test Back to project Send invite account_box grid_on settings info […" at bounding box center [380, 273] width 760 height 546
click at [916, 171] on div "Front (72°)" at bounding box center [930, 168] width 103 height 15
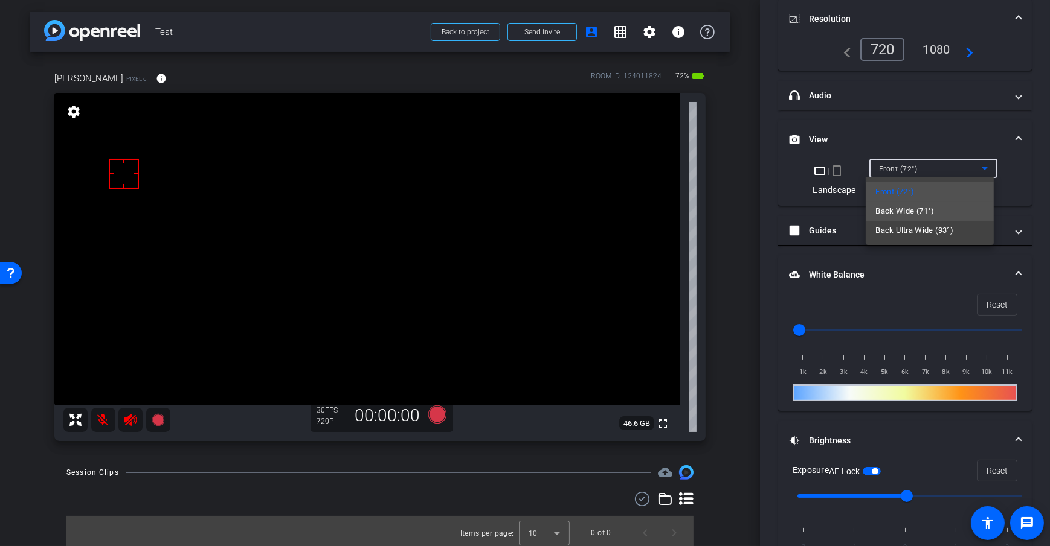
click at [920, 212] on span "Back Wide (71°)" at bounding box center [904, 211] width 59 height 14
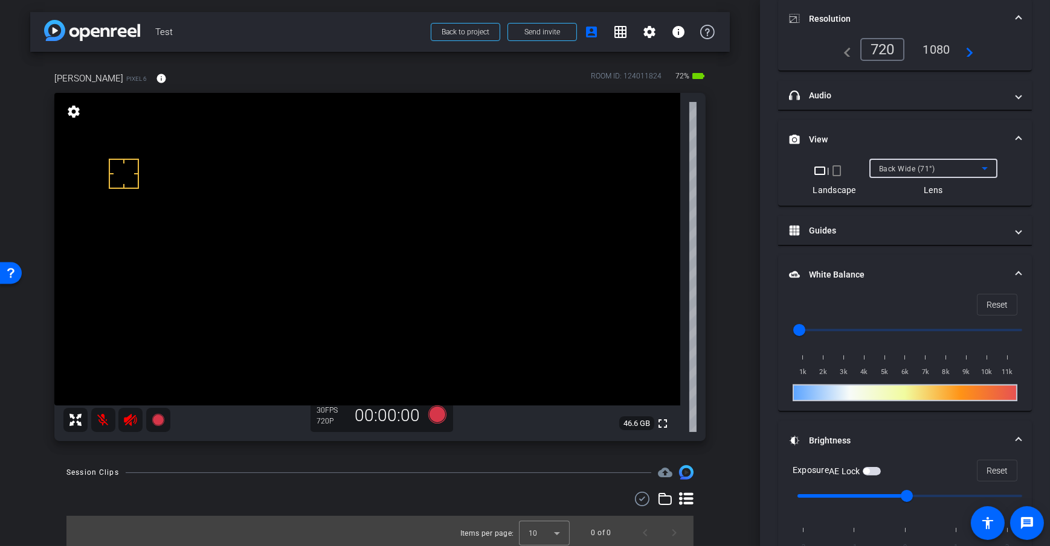
click at [726, 286] on div "arrow_back Test Back to project Send invite account_box grid_on settings info […" at bounding box center [380, 273] width 760 height 546
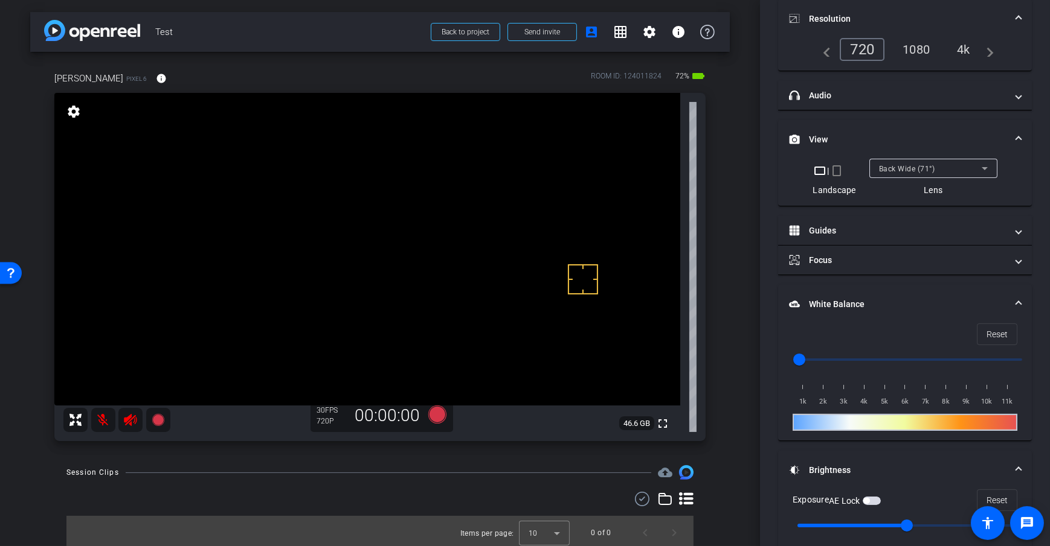
click at [366, 254] on video at bounding box center [367, 249] width 626 height 313
click at [417, 178] on video at bounding box center [367, 249] width 626 height 313
click at [717, 217] on div "[PERSON_NAME] 6 info ROOM ID: 124011824 72% battery_std fullscreen settings 46.…" at bounding box center [379, 253] width 699 height 402
click at [949, 165] on div "Back Wide (71°)" at bounding box center [930, 168] width 103 height 15
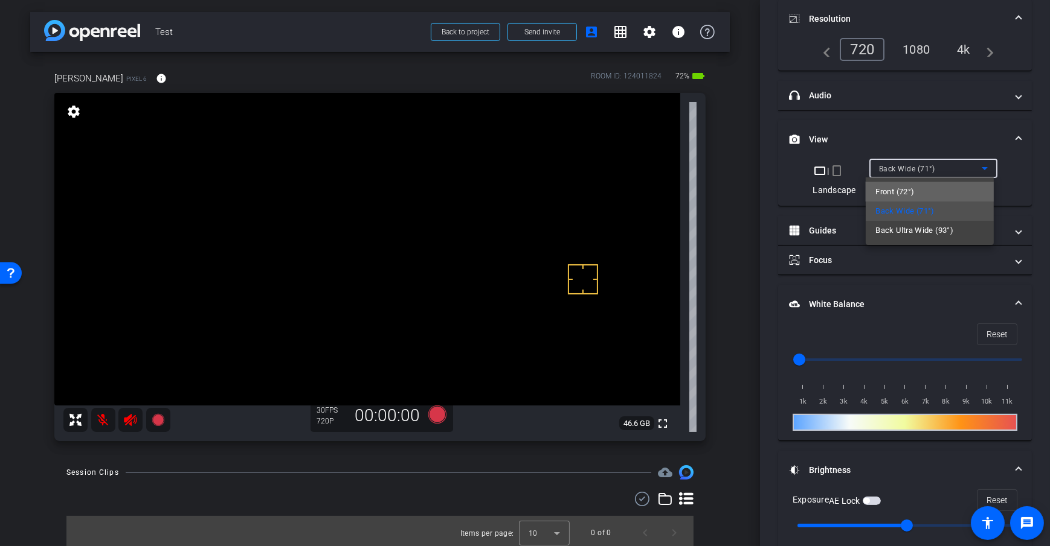
click at [899, 189] on span "Front (72°)" at bounding box center [894, 192] width 39 height 14
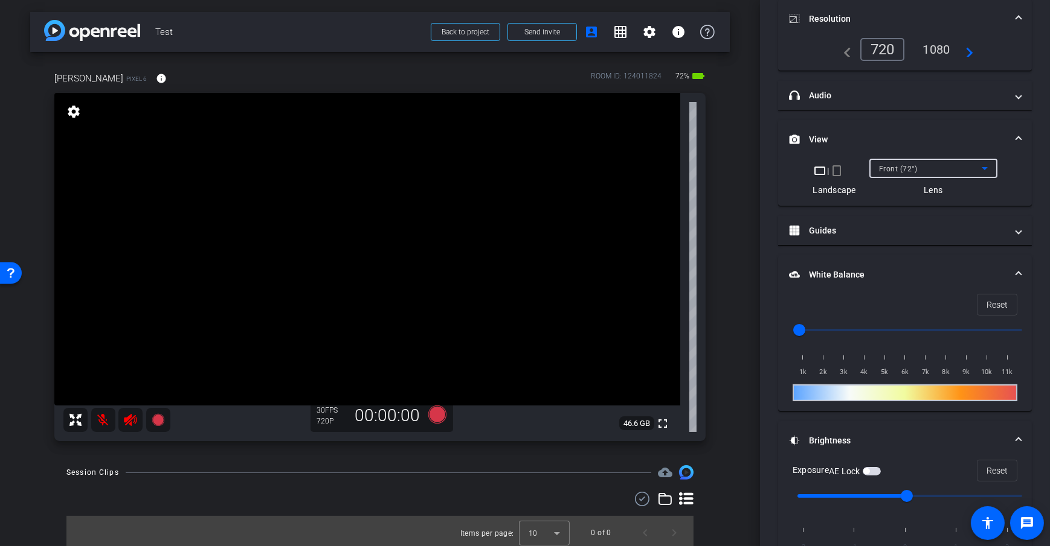
click at [727, 284] on div "arrow_back Test Back to project Send invite account_box grid_on settings info […" at bounding box center [380, 273] width 760 height 546
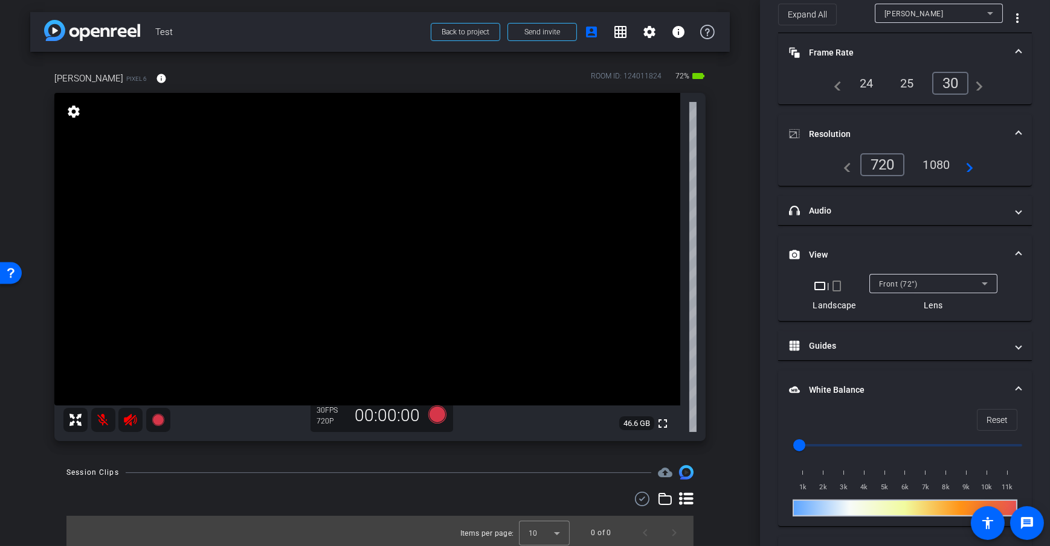
scroll to position [0, 0]
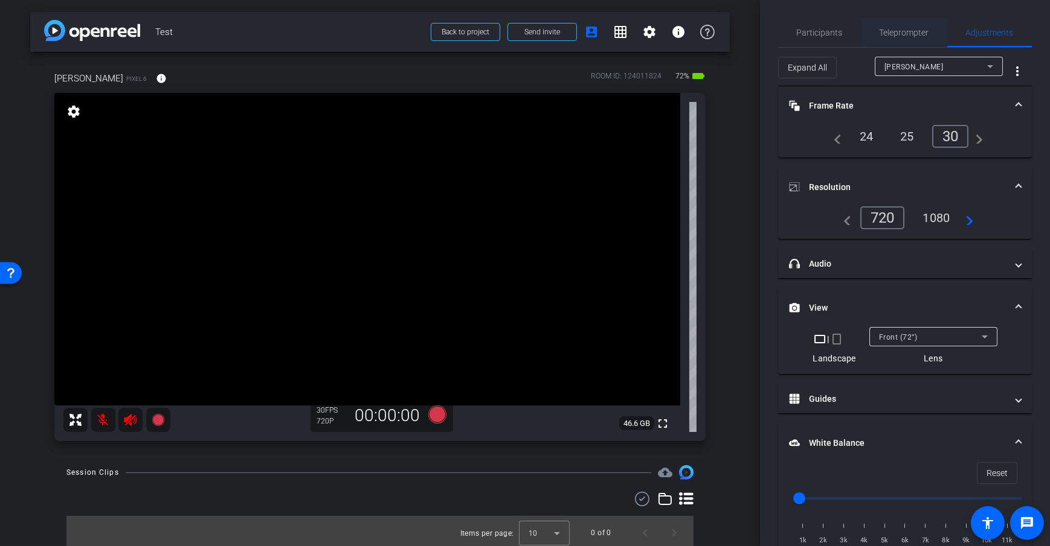
click at [892, 18] on span "Teleprompter" at bounding box center [904, 32] width 50 height 29
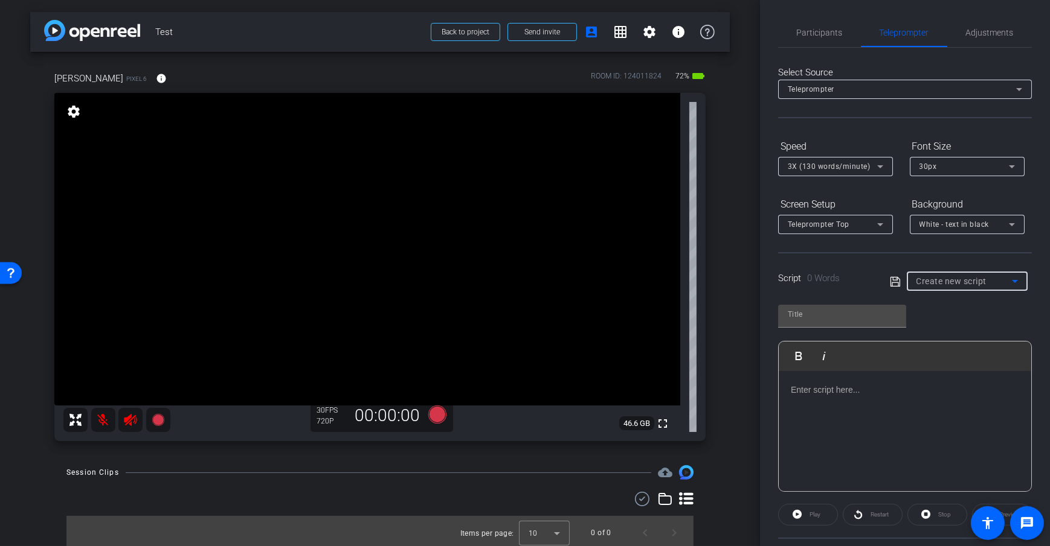
click at [950, 274] on div "Create new script" at bounding box center [963, 281] width 95 height 14
click at [947, 336] on span "script example" at bounding box center [940, 343] width 53 height 14
click at [942, 268] on div "Script 5 Words script example" at bounding box center [905, 271] width 254 height 39
click at [944, 291] on div at bounding box center [966, 297] width 121 height 13
click at [947, 287] on div "script example" at bounding box center [963, 281] width 95 height 15
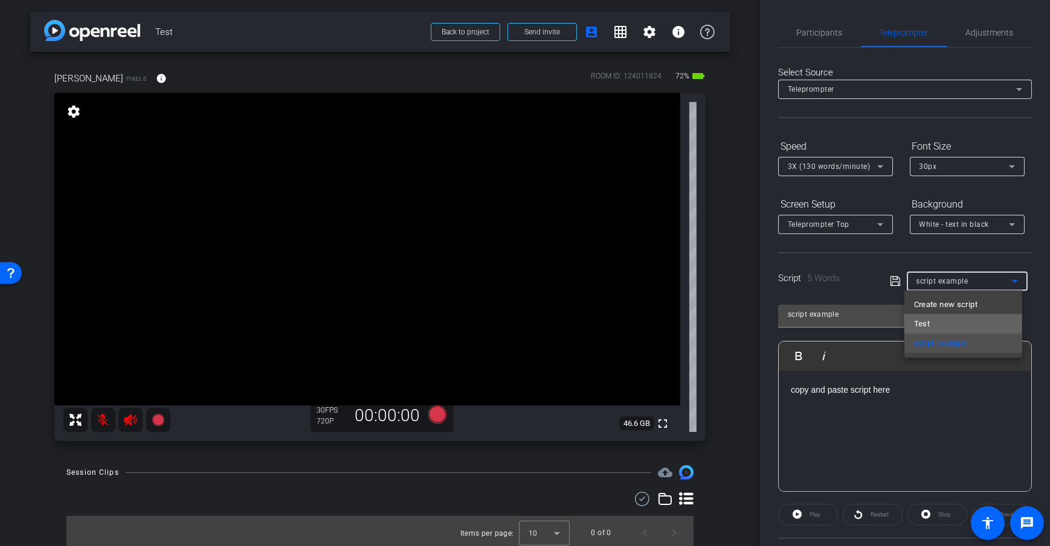
click at [935, 324] on mat-option "Test" at bounding box center [963, 324] width 118 height 19
type input "Test"
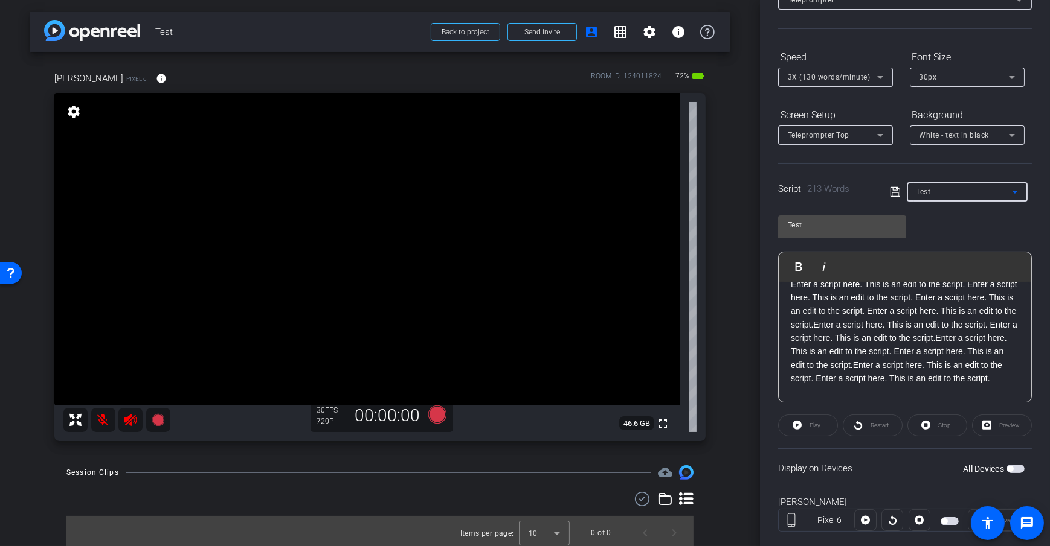
scroll to position [113, 0]
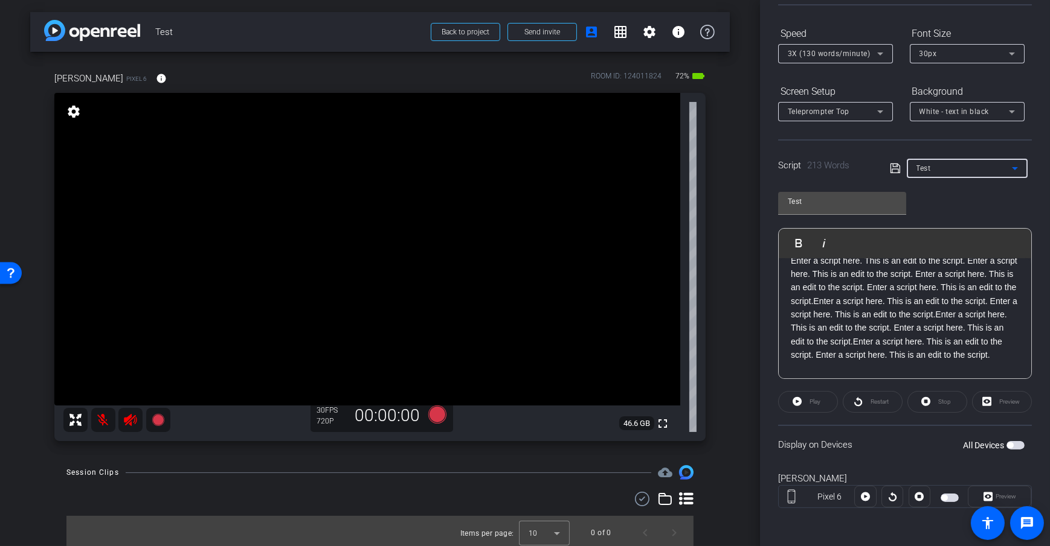
click at [1008, 447] on span "button" at bounding box center [1015, 445] width 18 height 8
click at [729, 324] on div "arrow_back Test Back to project Send invite account_box grid_on settings info […" at bounding box center [380, 273] width 760 height 546
click at [800, 387] on openreel-capture-teleprompter "Speed 3X (130 words/minute) Font Size 30px Screen Setup Teleprompter Top Backgr…" at bounding box center [905, 277] width 254 height 506
click at [801, 411] on span at bounding box center [807, 402] width 59 height 29
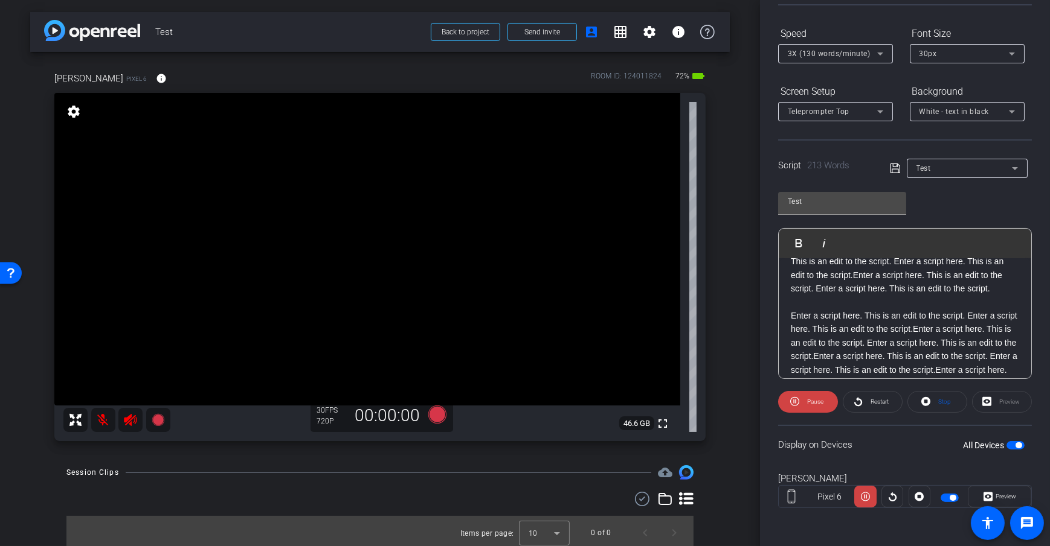
scroll to position [85, 0]
click at [859, 421] on openreel-capture-teleprompter "Speed 3X (130 words/minute) Font Size 30px Screen Setup Teleprompter Top Backgr…" at bounding box center [905, 277] width 254 height 506
click at [801, 406] on span at bounding box center [808, 402] width 60 height 29
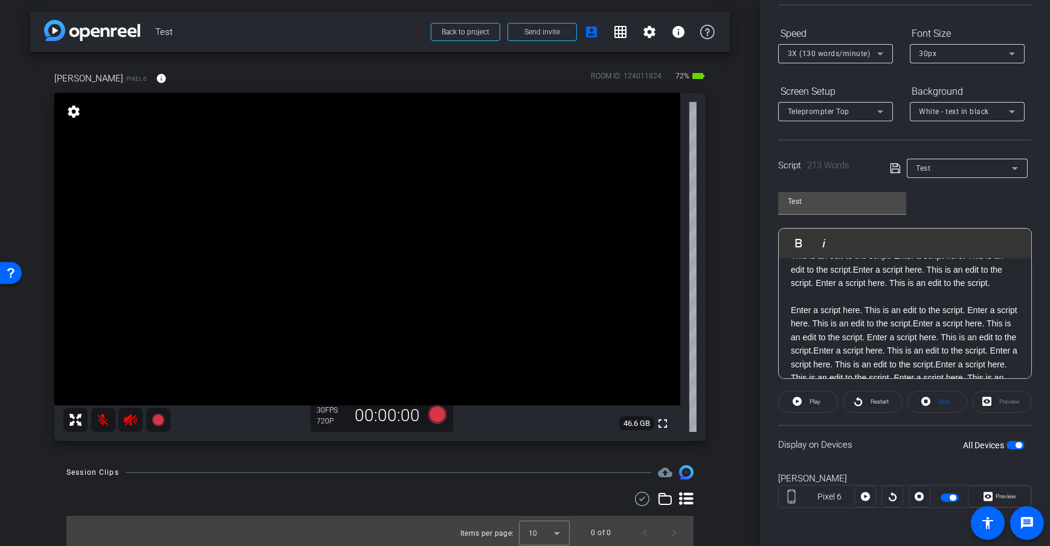
scroll to position [89, 0]
click at [817, 303] on p at bounding box center [904, 296] width 228 height 13
click at [798, 245] on span "Play" at bounding box center [805, 243] width 19 height 10
click at [729, 342] on div "arrow_back Test Back to project Send invite account_box grid_on settings info […" at bounding box center [380, 273] width 760 height 546
click at [793, 402] on icon at bounding box center [794, 401] width 9 height 15
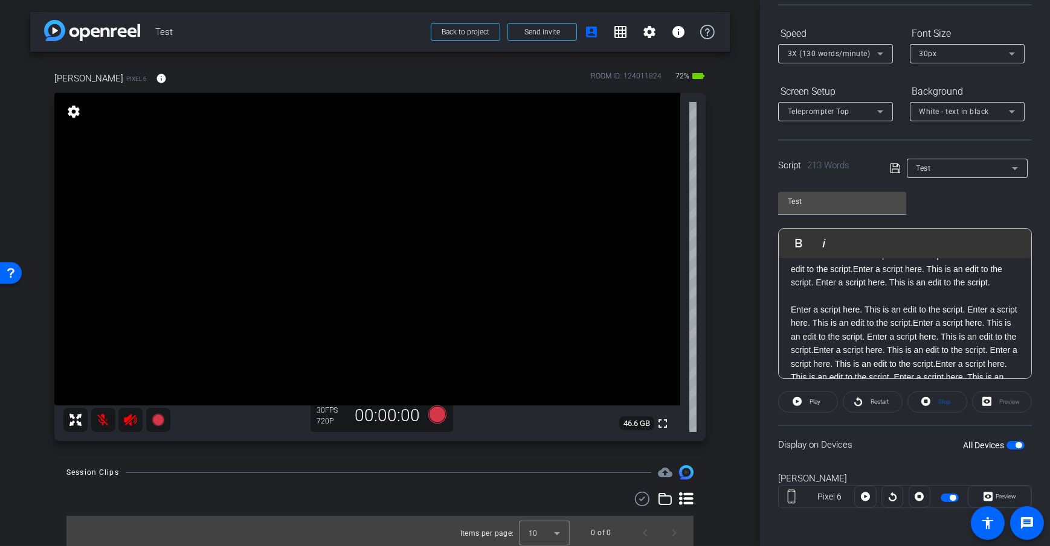
click at [728, 280] on div "arrow_back Test Back to project Send invite account_box grid_on settings info […" at bounding box center [380, 273] width 760 height 546
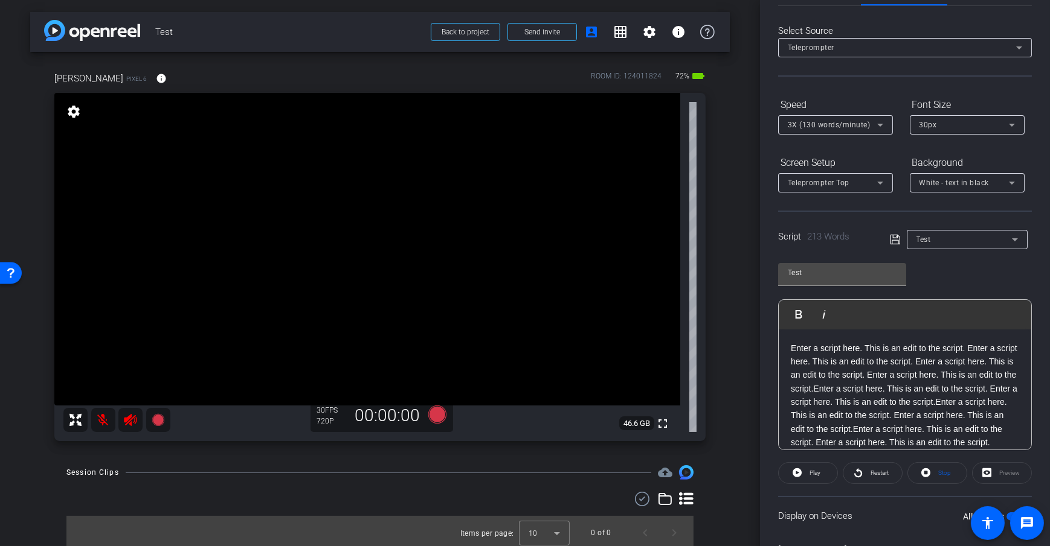
scroll to position [0, 0]
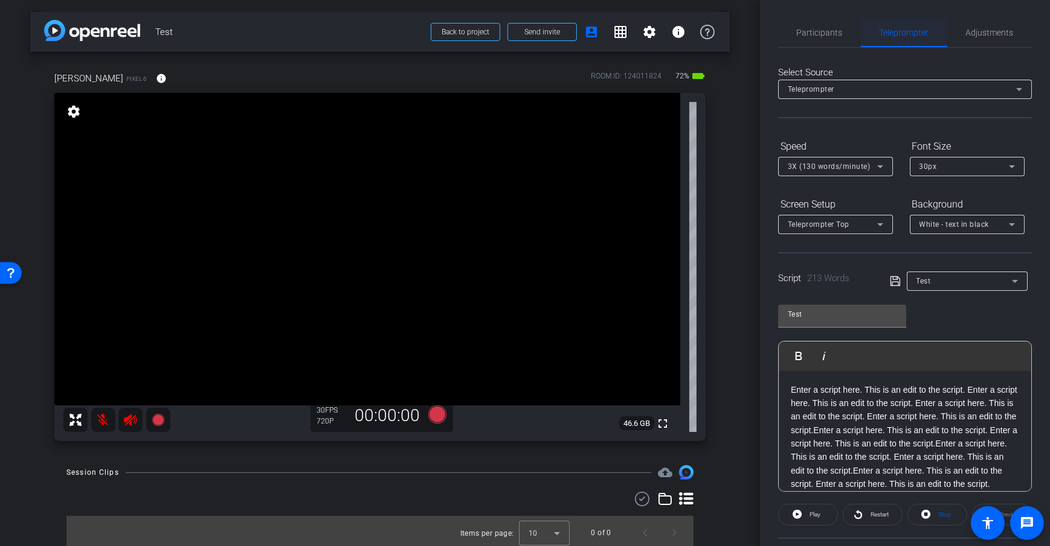
click at [903, 46] on span "Teleprompter" at bounding box center [904, 32] width 50 height 29
click at [839, 37] on span "Participants" at bounding box center [819, 32] width 46 height 8
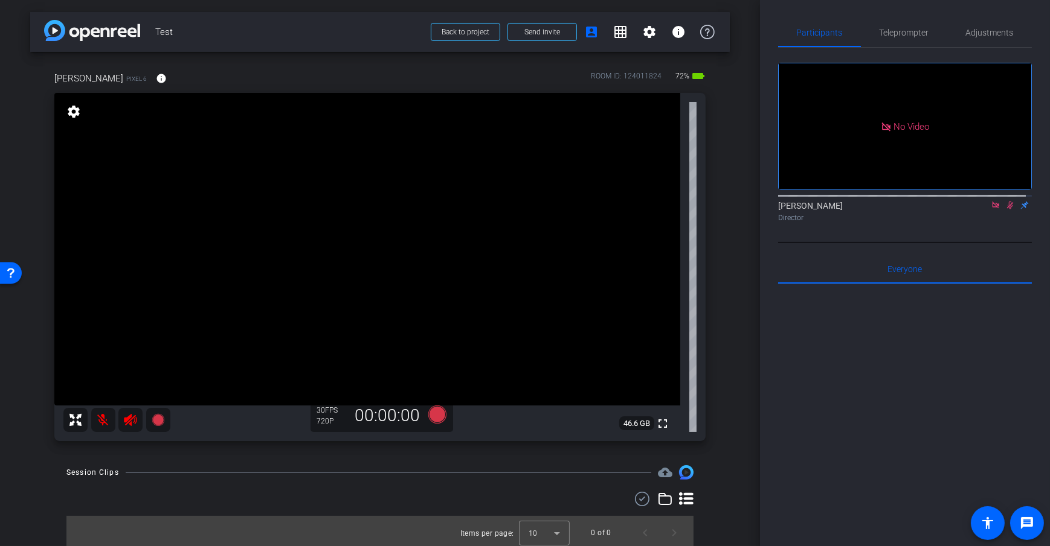
click at [739, 289] on div "arrow_back Test Back to project Send invite account_box grid_on settings info […" at bounding box center [380, 273] width 760 height 546
click at [434, 412] on icon at bounding box center [437, 415] width 18 height 18
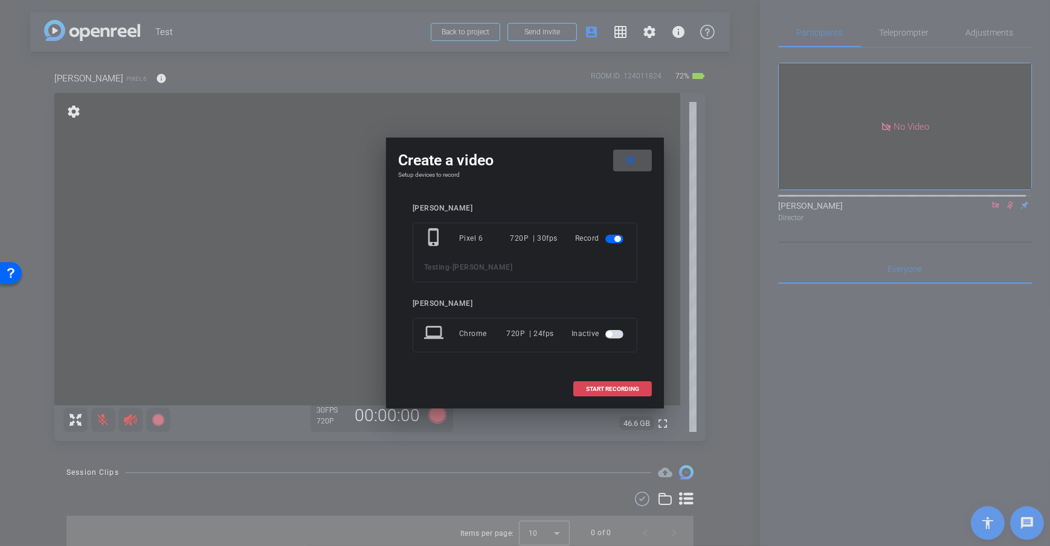
click at [601, 386] on span "START RECORDING" at bounding box center [612, 389] width 53 height 6
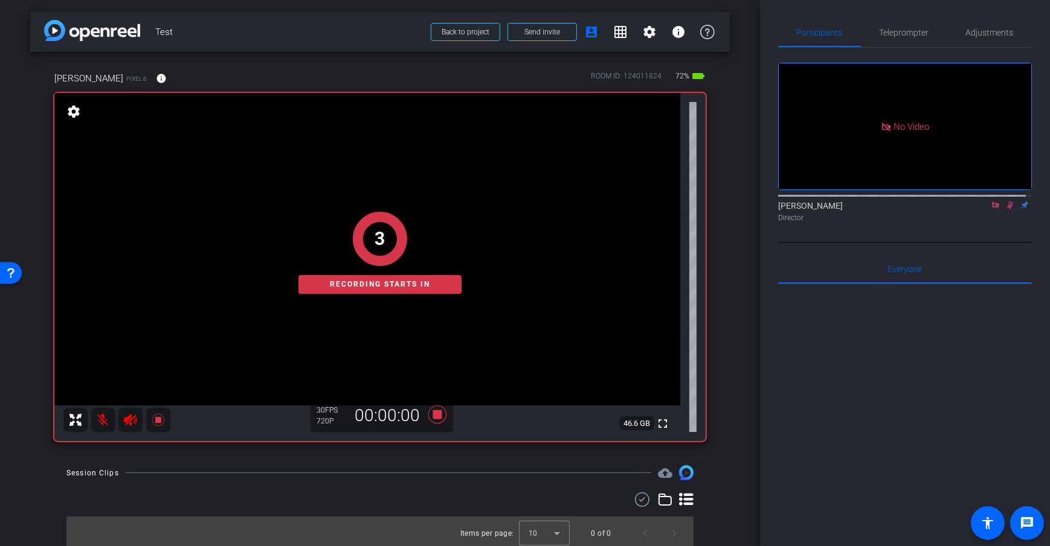
click at [727, 258] on div "arrow_back Test Back to project Send invite account_box grid_on settings info […" at bounding box center [380, 273] width 760 height 546
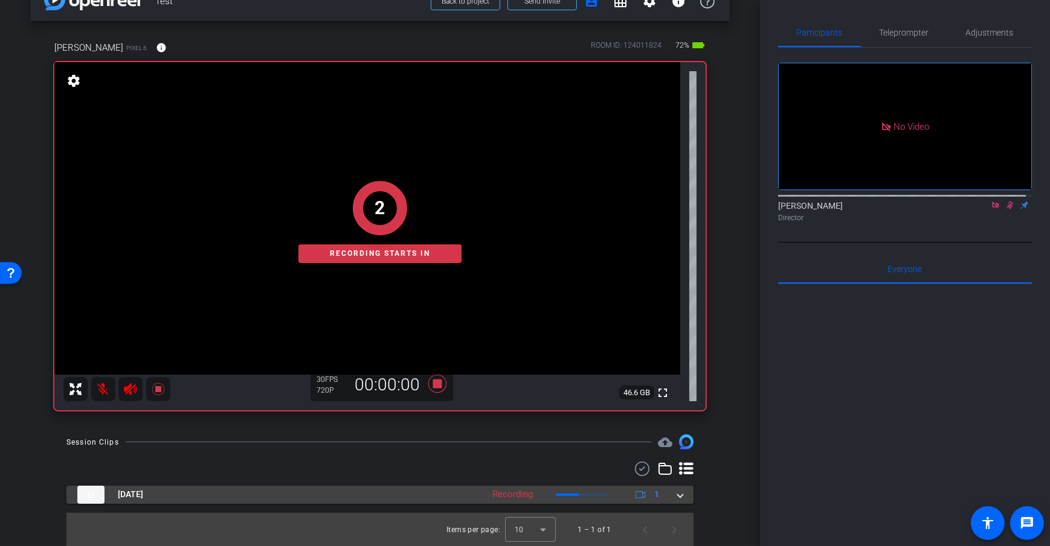
click at [594, 497] on mat-panel-description "Recording 1" at bounding box center [577, 495] width 182 height 18
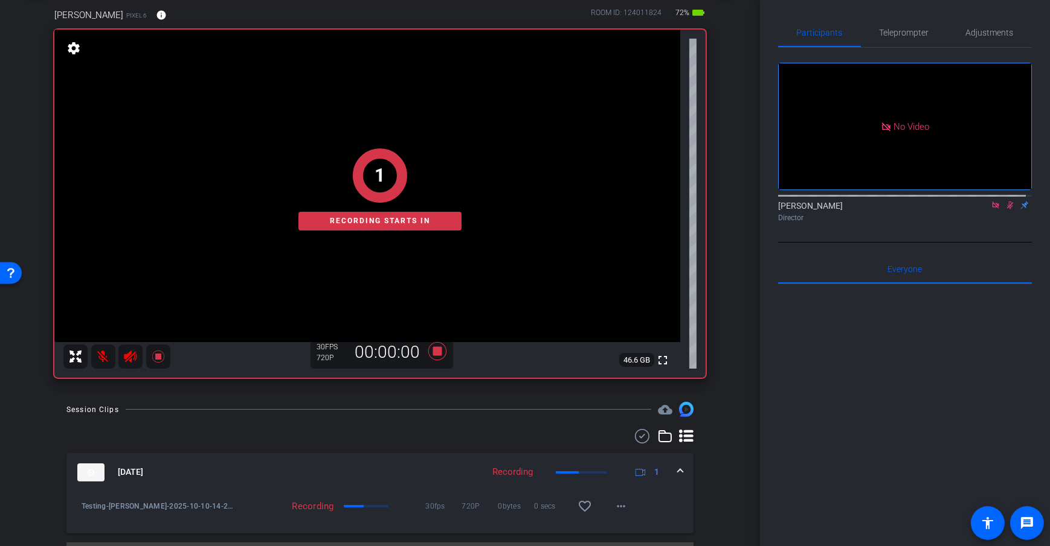
scroll to position [93, 0]
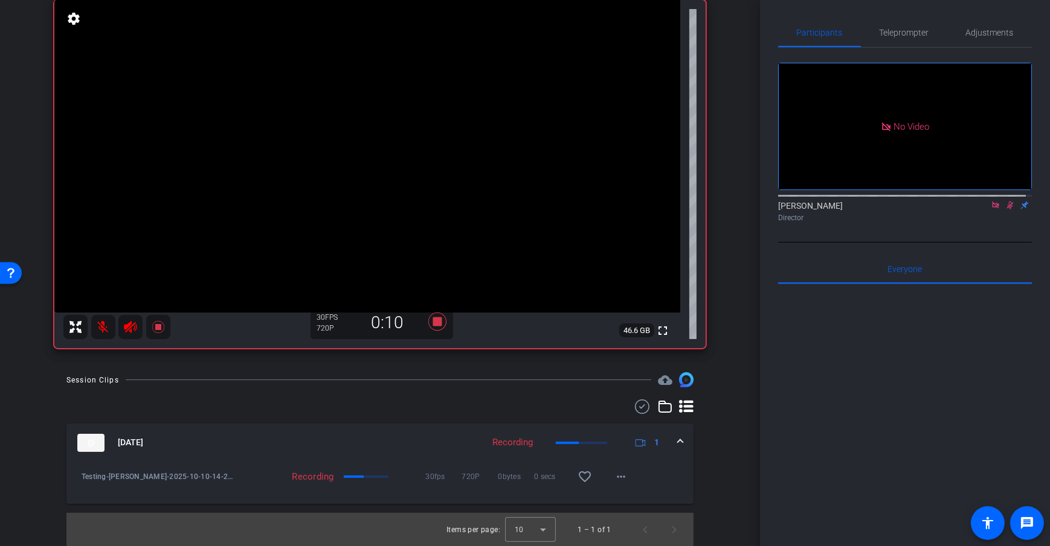
click at [729, 336] on div "arrow_back Test Back to project Send invite account_box grid_on settings info […" at bounding box center [380, 180] width 760 height 546
click at [446, 398] on div "Session Clips cloud_upload [DATE] Recording 1 Testing-[PERSON_NAME]-2025-10-10-…" at bounding box center [379, 460] width 699 height 174
click at [431, 323] on icon at bounding box center [437, 322] width 18 height 18
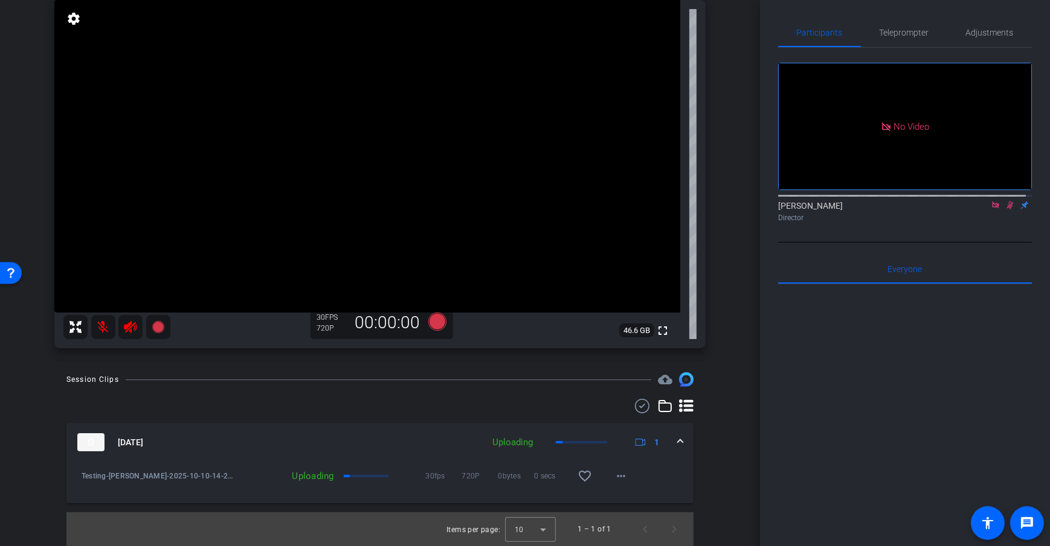
click at [744, 313] on div "arrow_back Test Back to project Send invite account_box grid_on settings info […" at bounding box center [380, 180] width 760 height 546
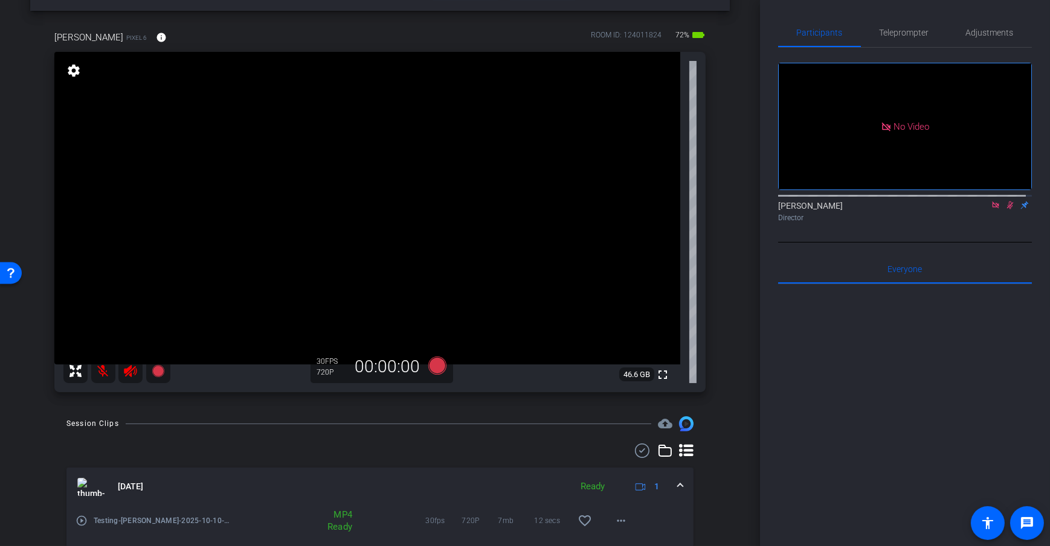
scroll to position [0, 0]
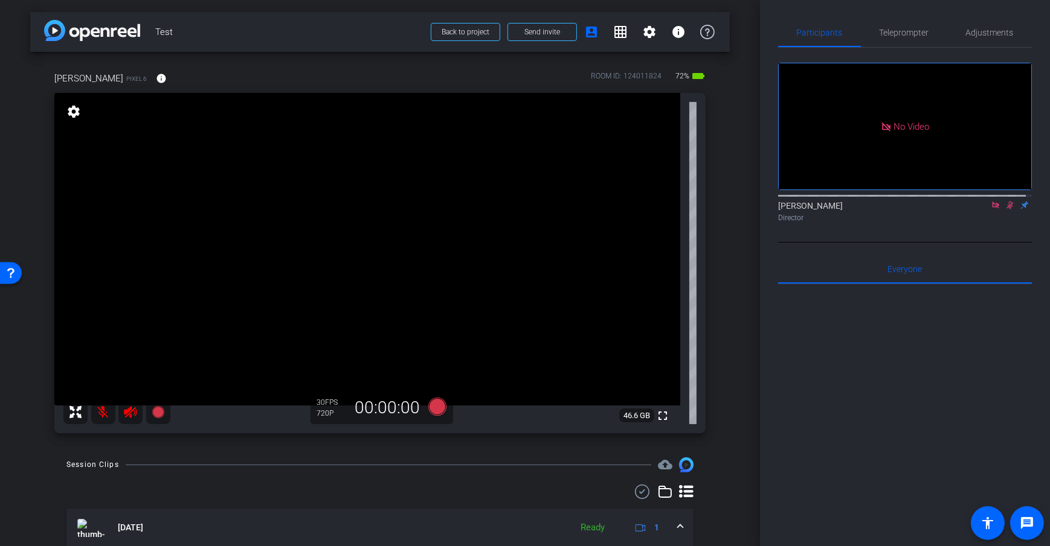
click at [726, 251] on div "arrow_back Test Back to project Send invite account_box grid_on settings info […" at bounding box center [380, 273] width 760 height 546
